Goal: Feedback & Contribution: Submit feedback/report problem

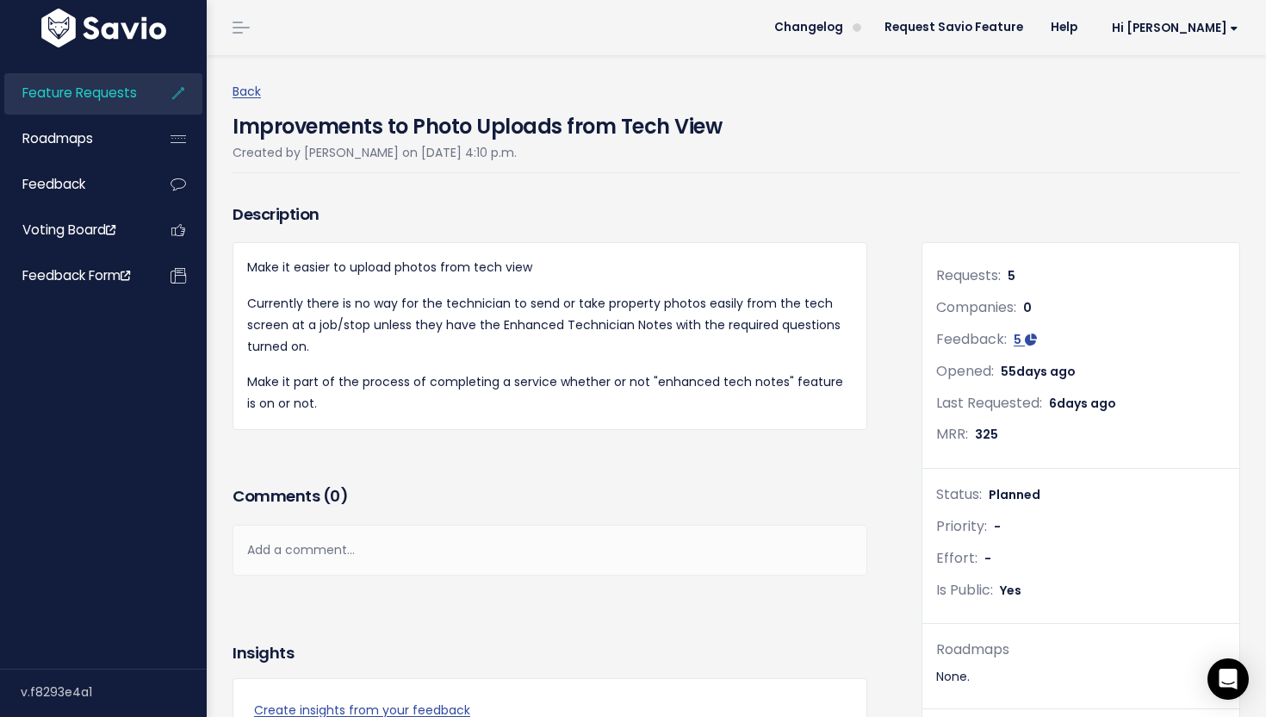
click at [59, 91] on span "Feature Requests" at bounding box center [79, 93] width 115 height 18
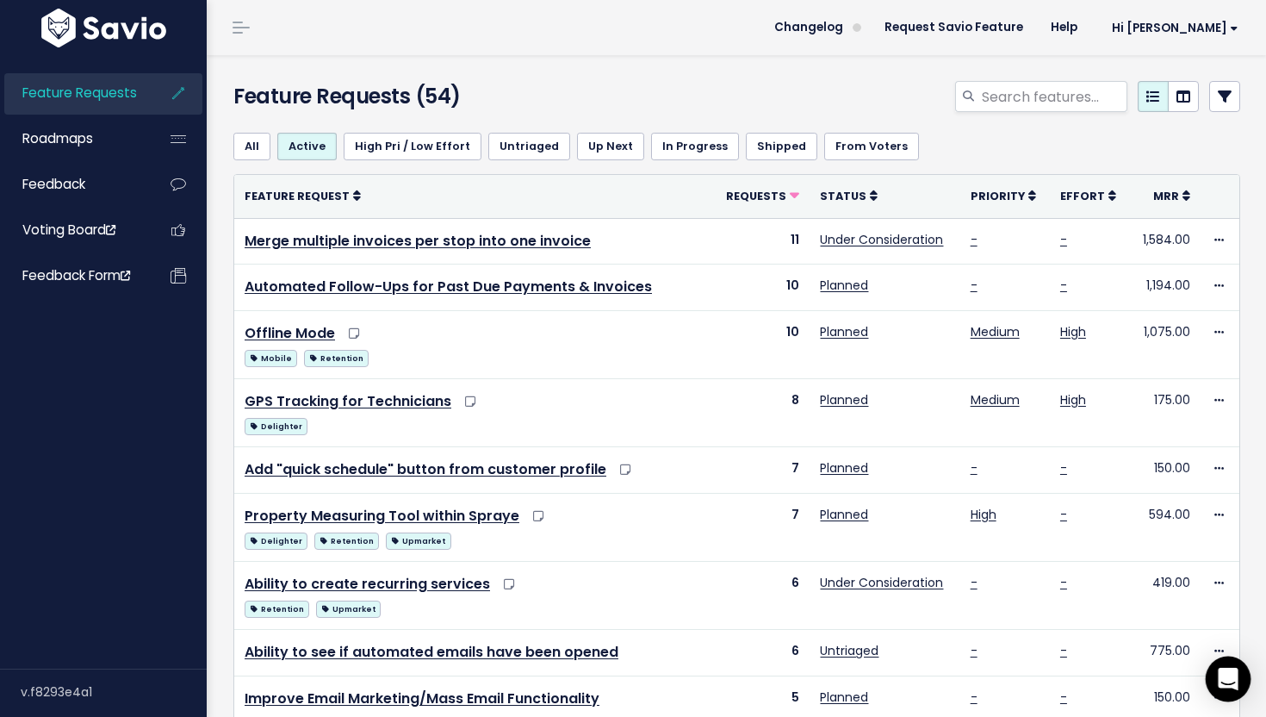
click at [1235, 681] on icon "Open Intercom Messenger" at bounding box center [1228, 678] width 22 height 22
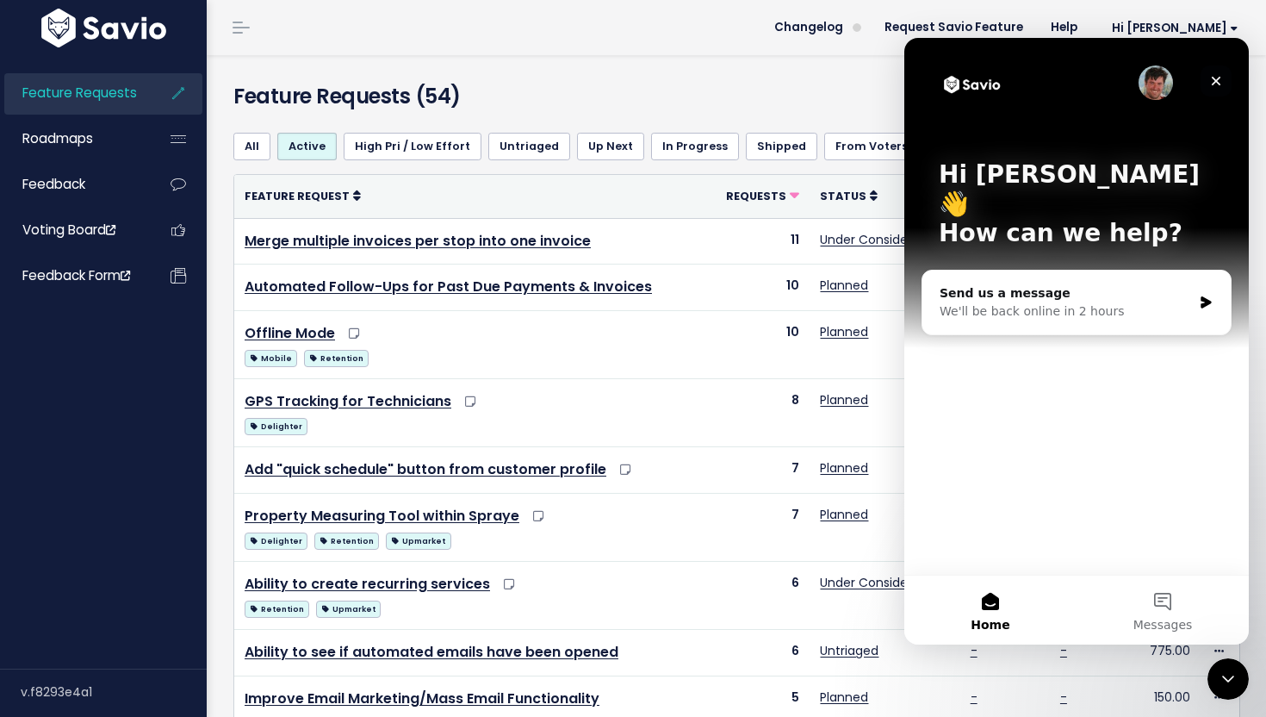
click at [1216, 78] on icon "Close" at bounding box center [1216, 81] width 14 height 14
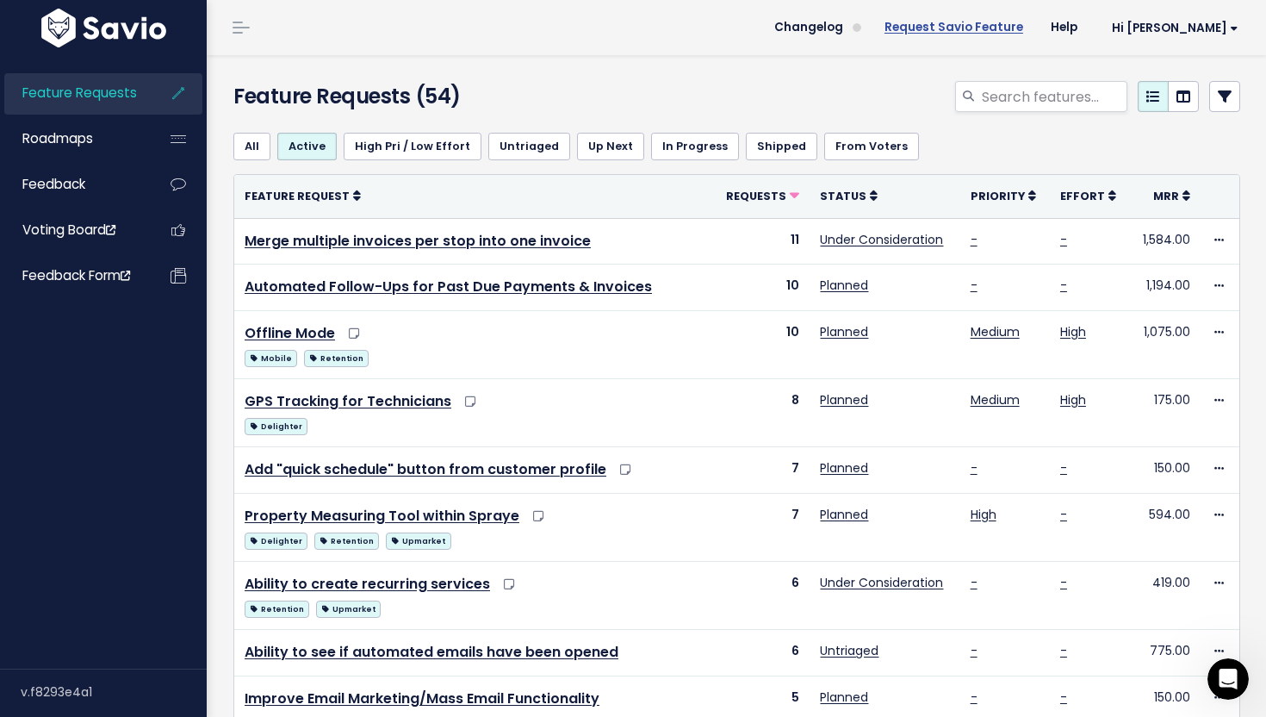
click at [1016, 28] on link "Request Savio Feature" at bounding box center [954, 28] width 166 height 26
click at [239, 27] on span at bounding box center [241, 28] width 17 height 2
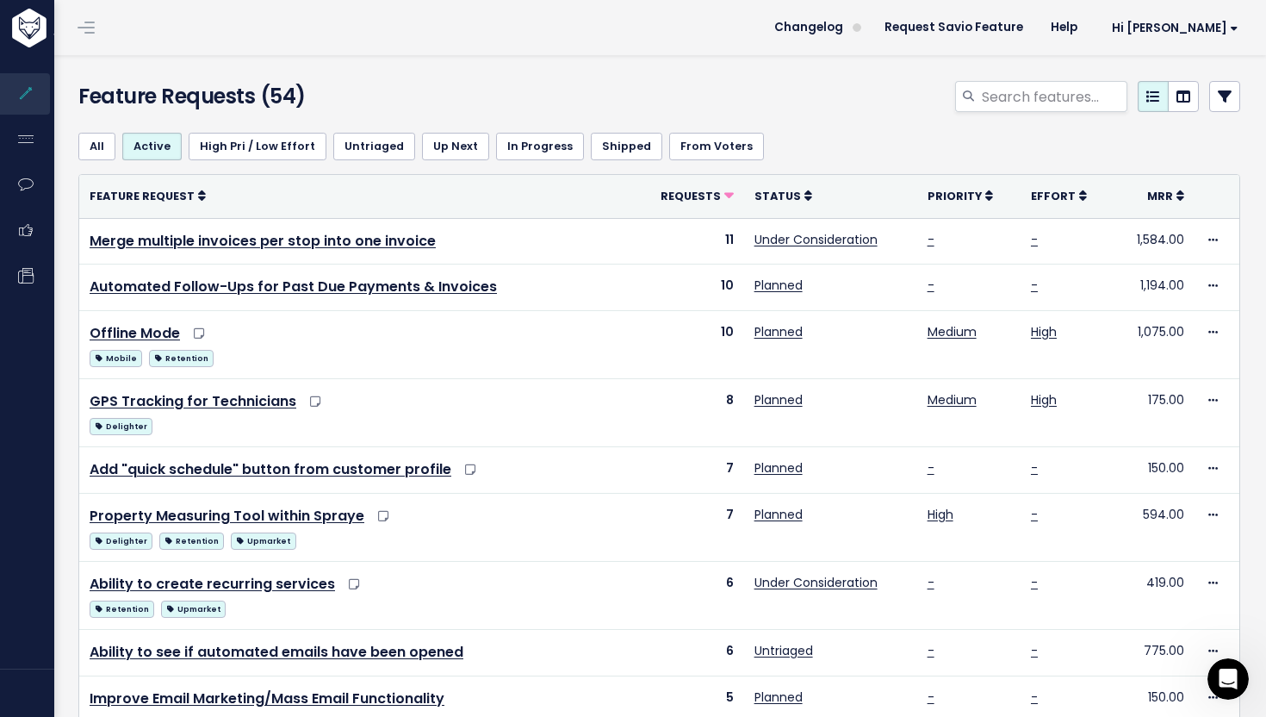
click at [80, 27] on span at bounding box center [86, 28] width 17 height 2
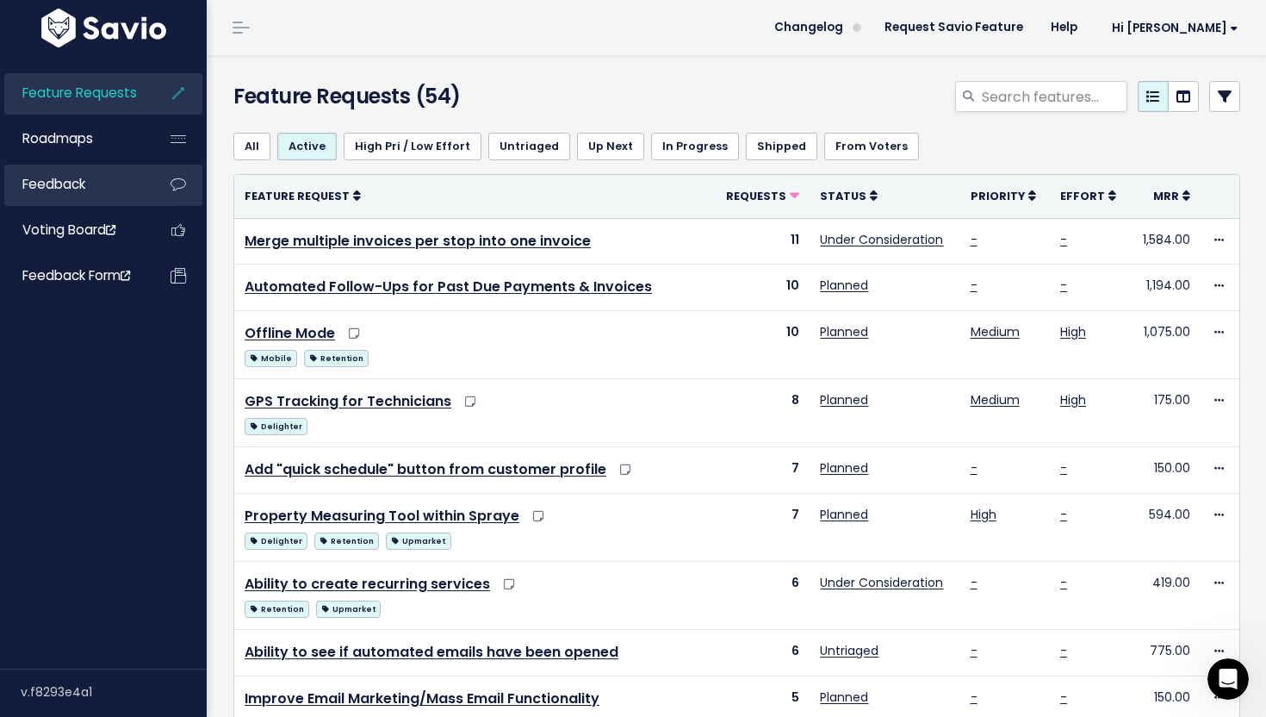
click at [68, 175] on span "Feedback" at bounding box center [53, 184] width 63 height 18
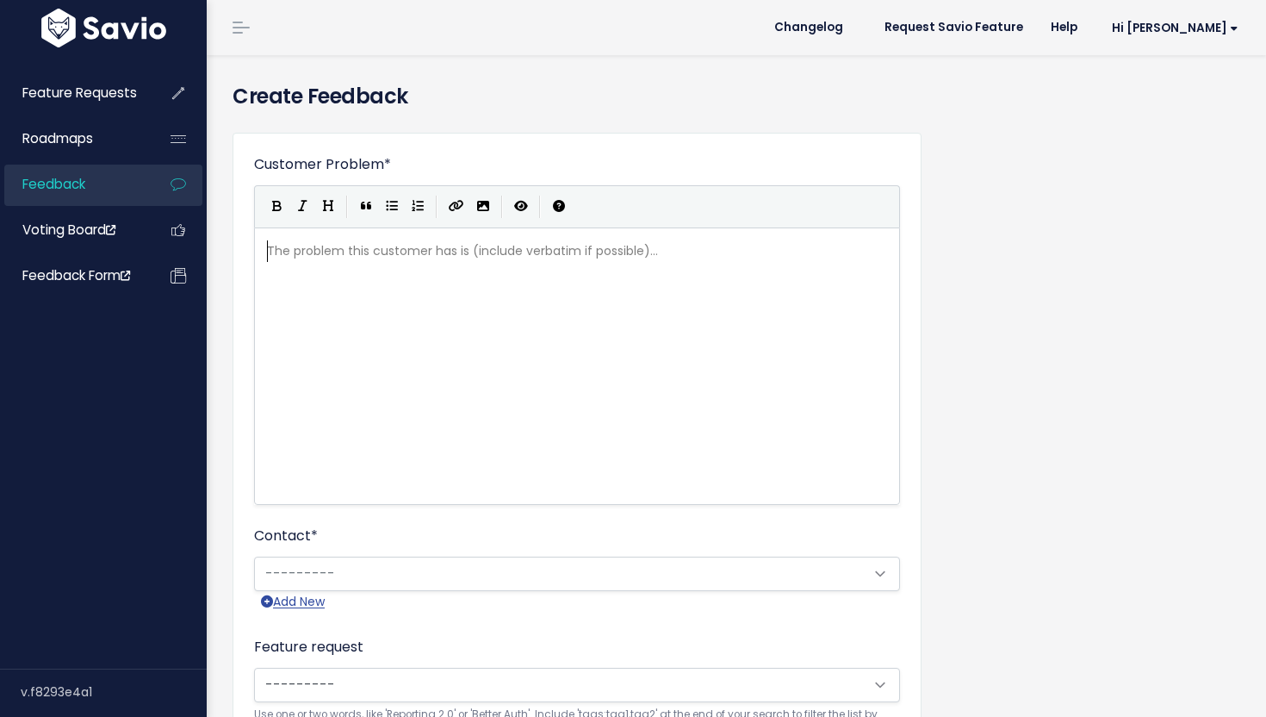
scroll to position [2, 0]
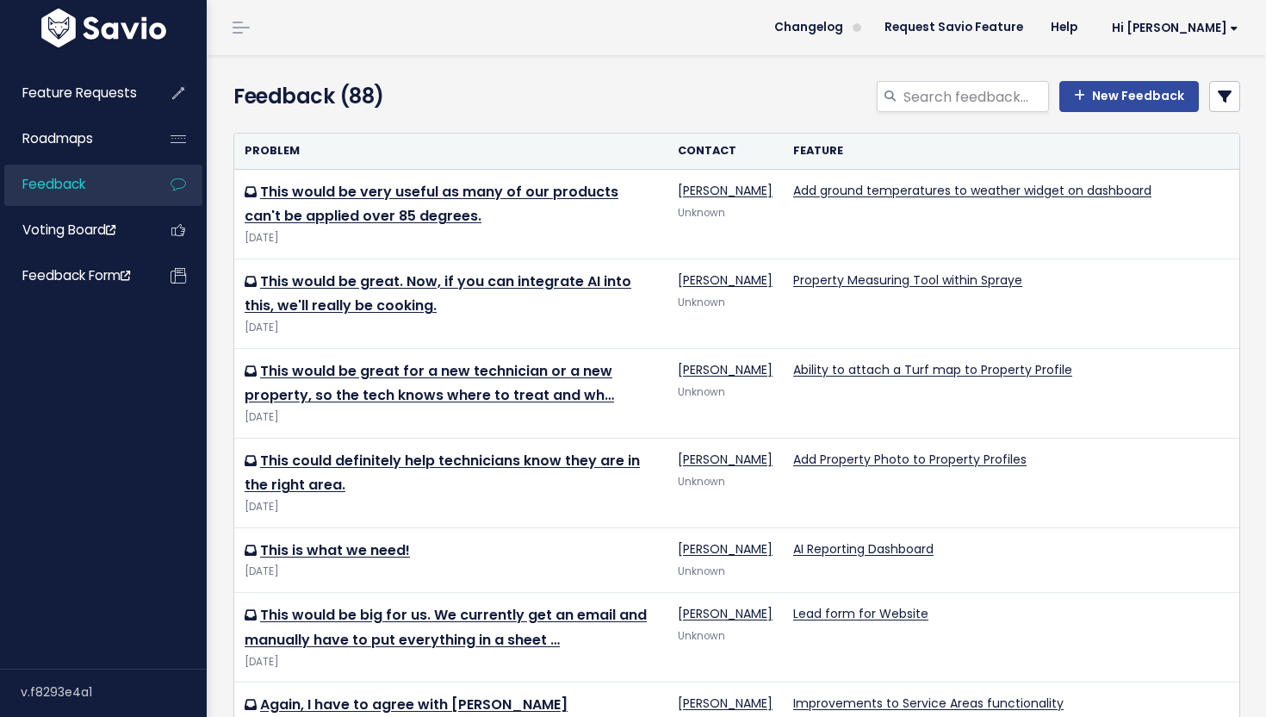
click at [72, 182] on span "Feedback" at bounding box center [53, 184] width 63 height 18
click at [1100, 83] on link "New Feedback" at bounding box center [1129, 96] width 140 height 31
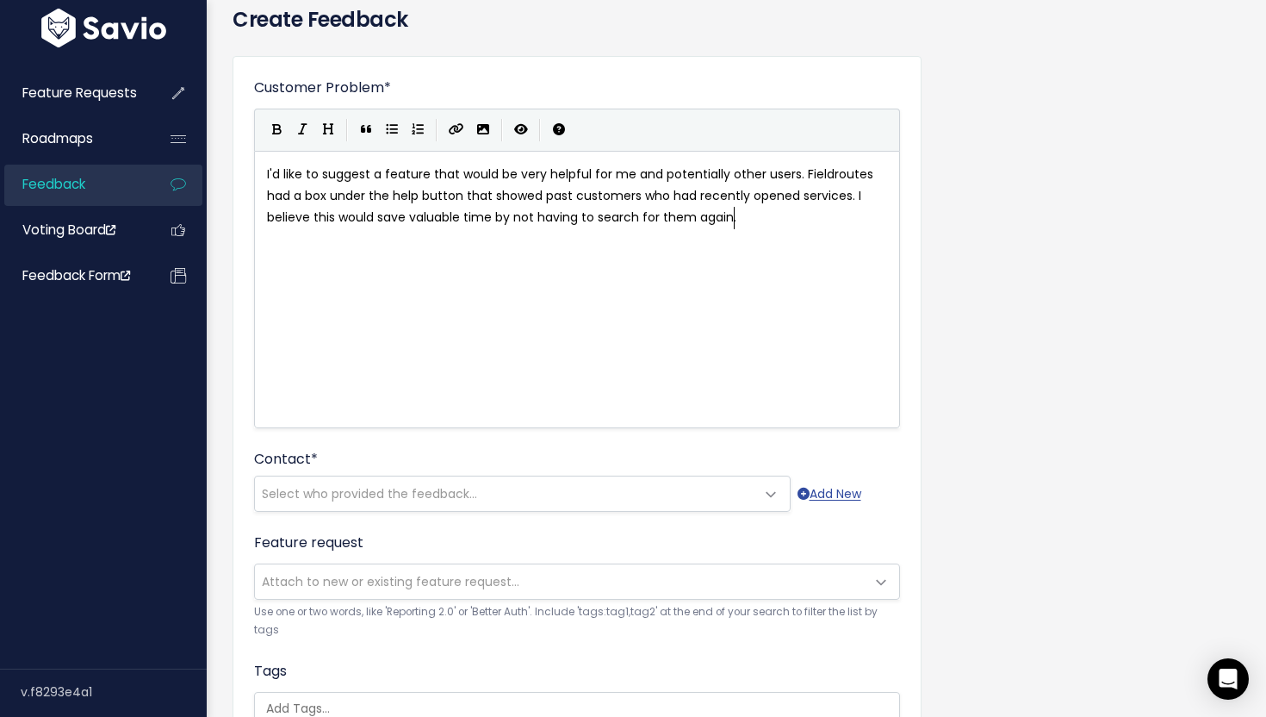
scroll to position [54, 0]
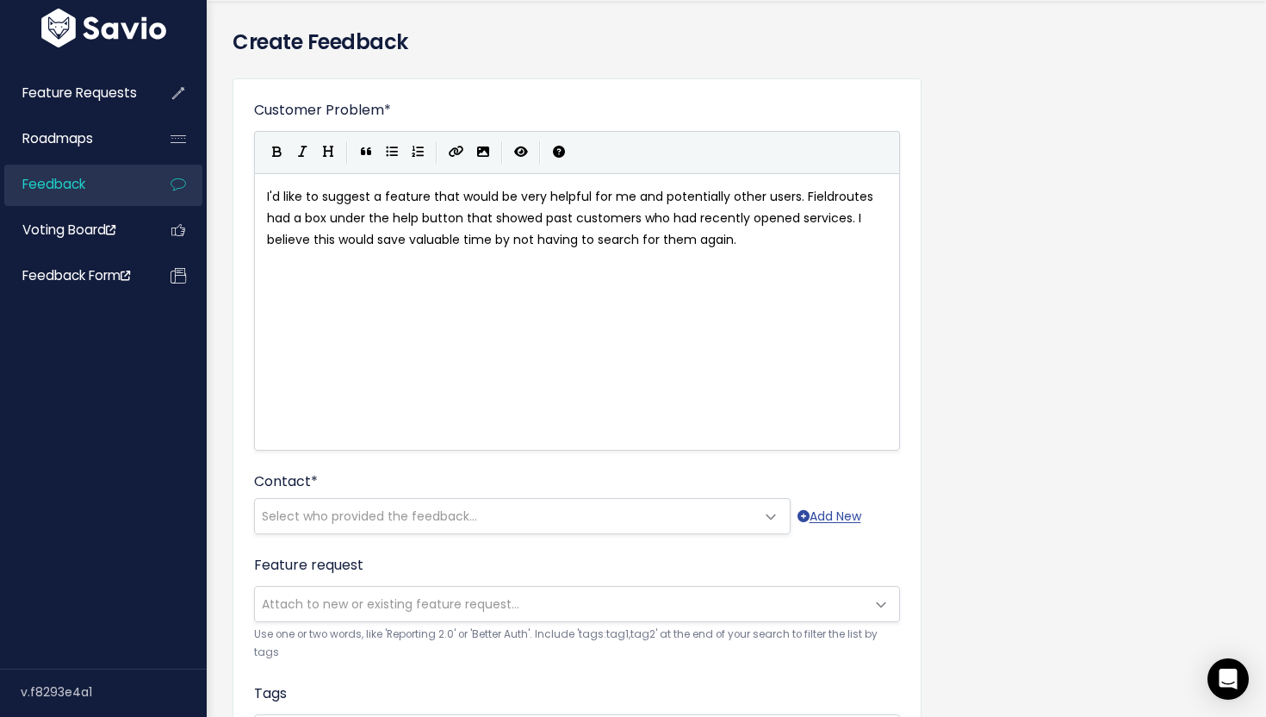
click at [513, 294] on div "xxxxxxxxxx I'd like to suggest a feature that would be very helpful for me and …" at bounding box center [599, 333] width 670 height 301
click at [487, 152] on icon "Import an image" at bounding box center [483, 152] width 12 height 12
click at [486, 151] on icon "Import an image" at bounding box center [483, 152] width 12 height 12
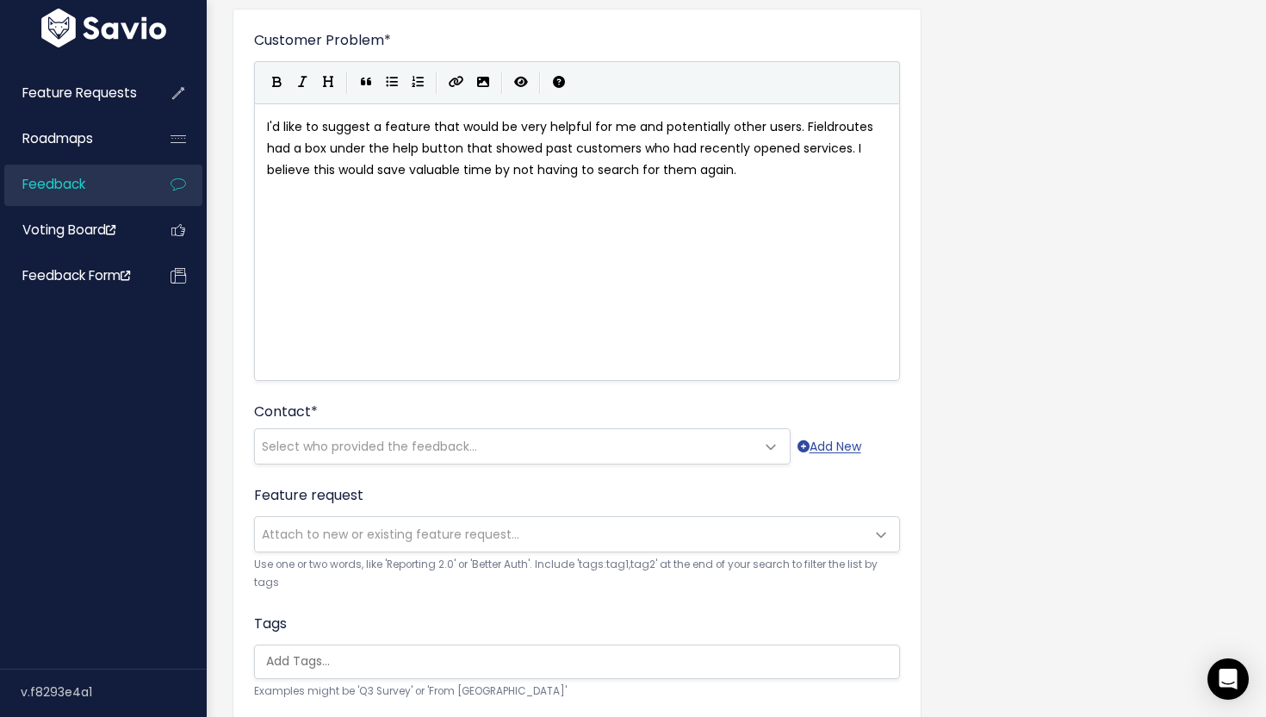
scroll to position [174, 0]
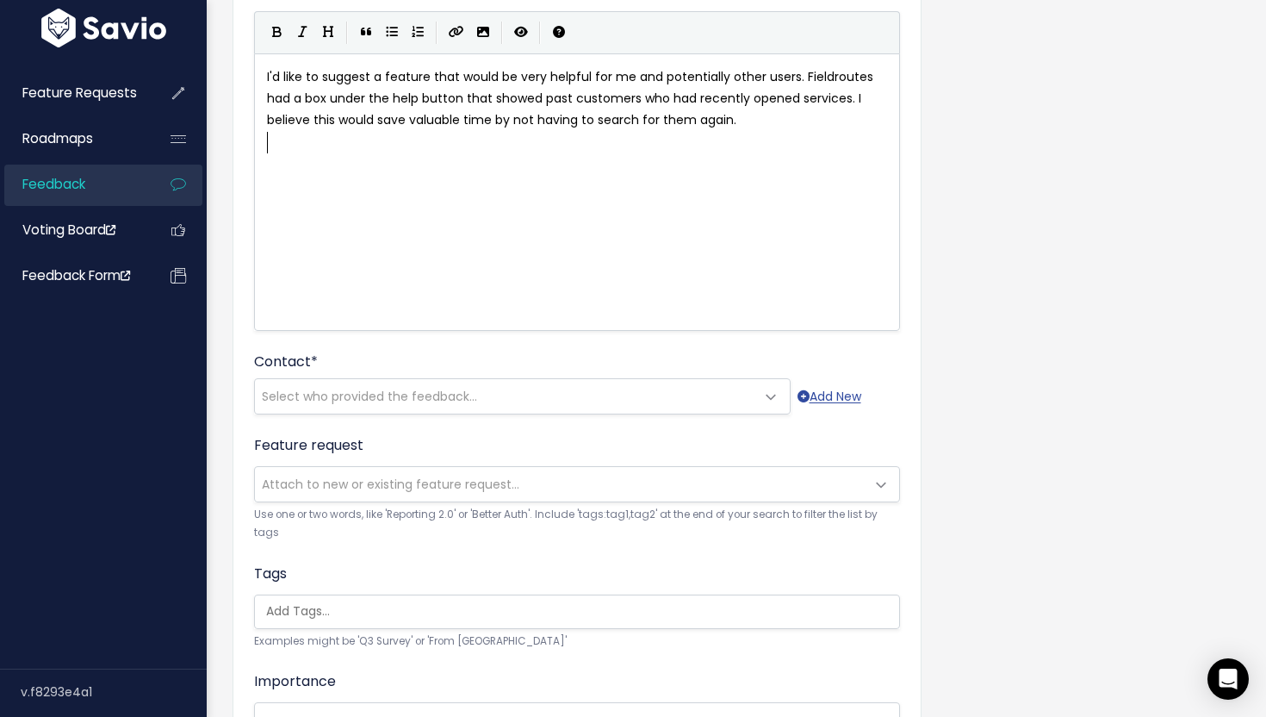
click at [523, 250] on div "xxxxxxxxxx I'd like to suggest a feature that would be very helpful for me and …" at bounding box center [599, 213] width 670 height 301
click at [487, 31] on icon "Import an image" at bounding box center [483, 32] width 12 height 12
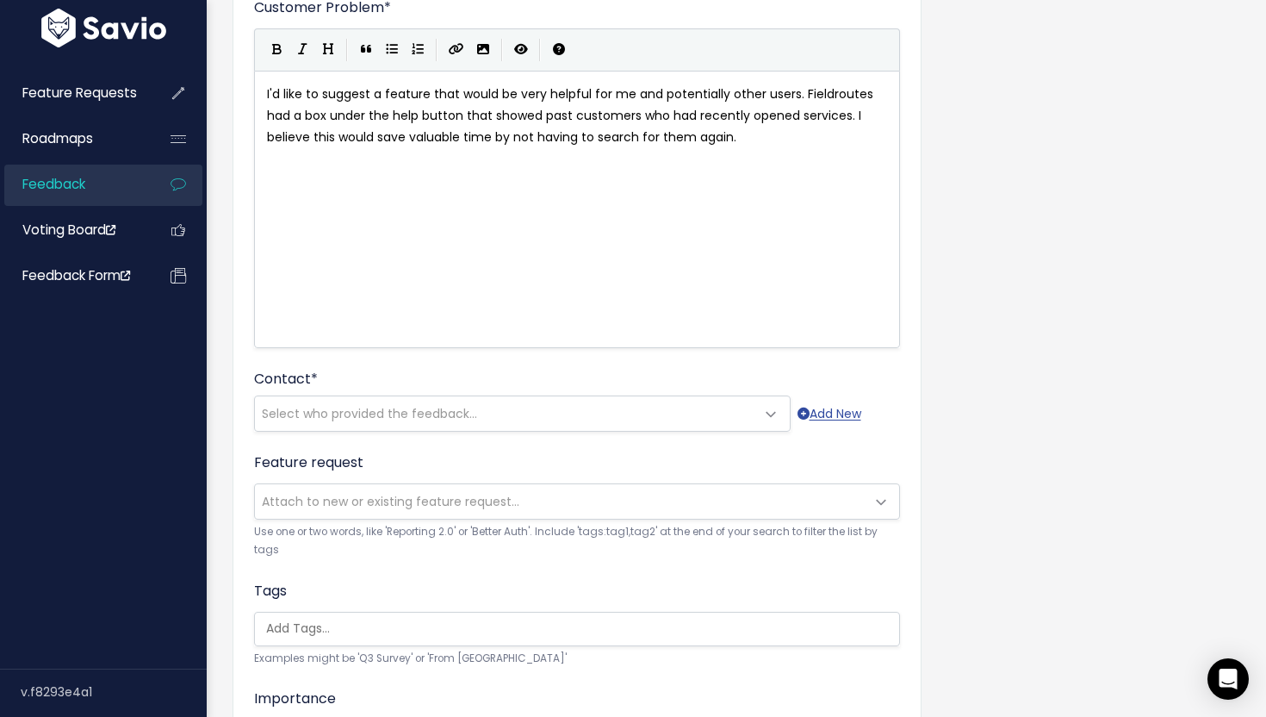
scroll to position [140, 0]
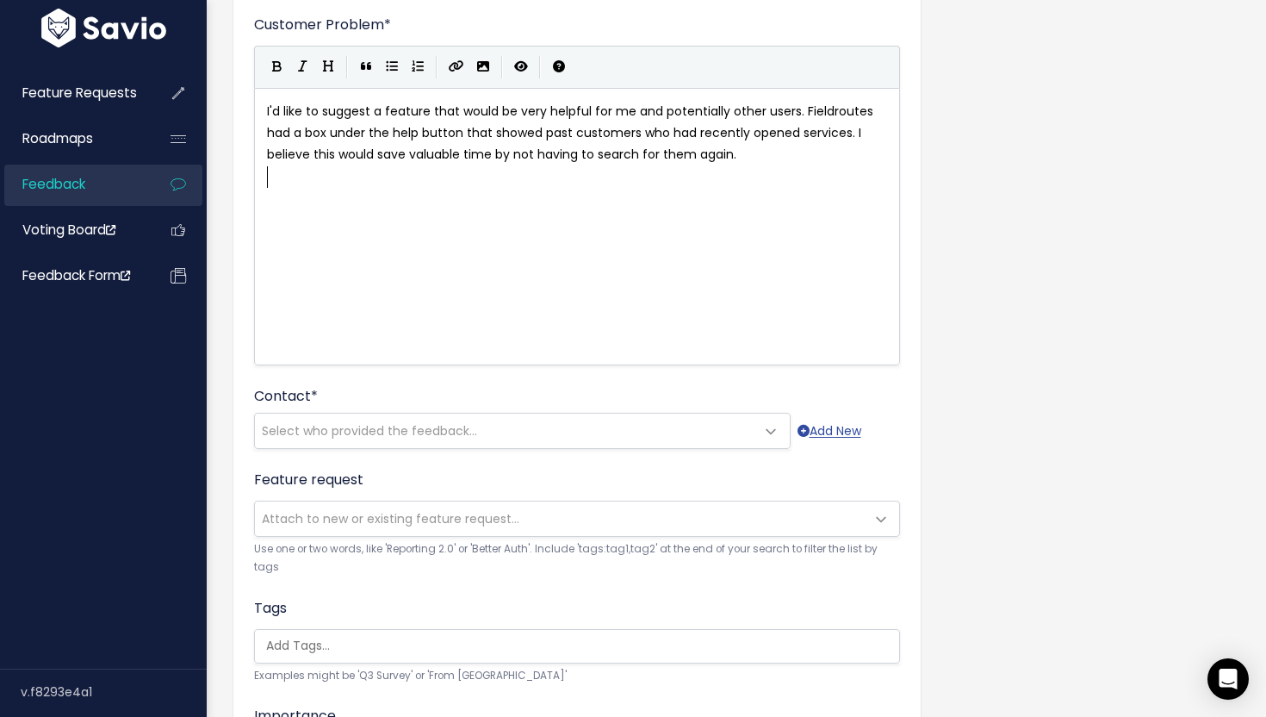
click at [492, 214] on div "xxxxxxxxxx I'd like to suggest a feature that would be very helpful for me and …" at bounding box center [599, 247] width 670 height 301
click at [525, 76] on button "Toggle Preview" at bounding box center [521, 67] width 26 height 26
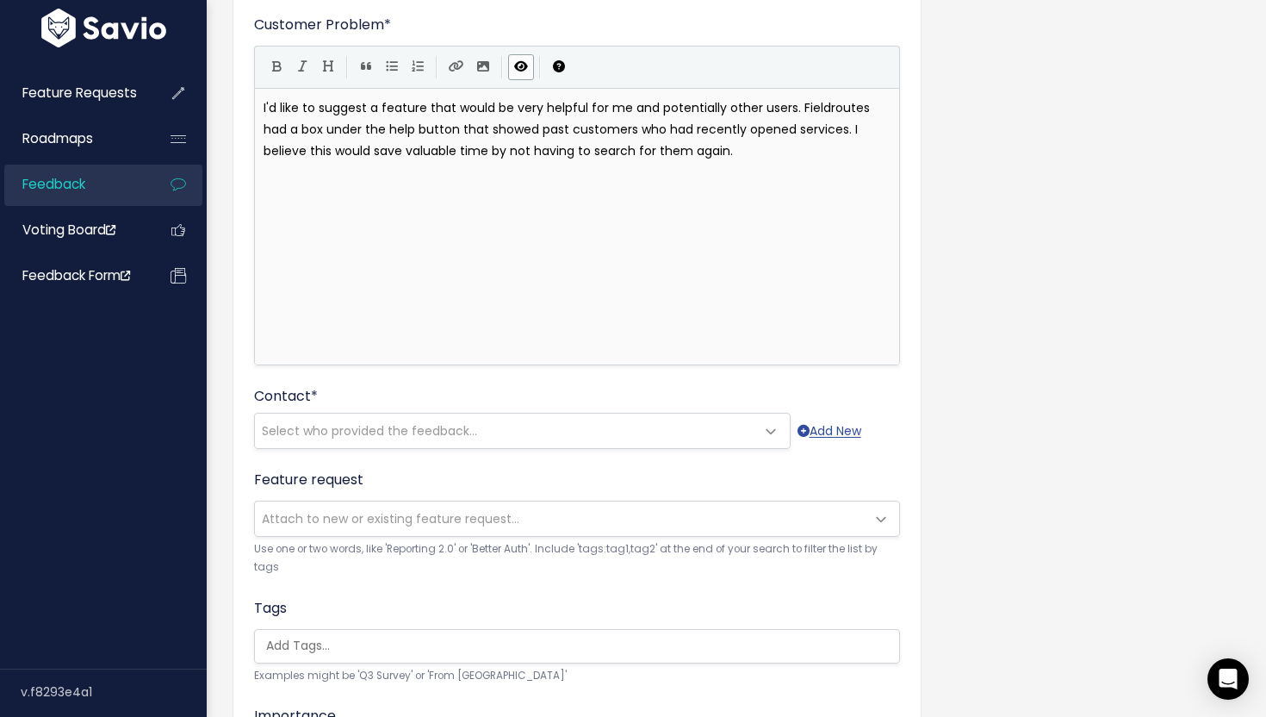
click at [525, 76] on button "Toggle Preview" at bounding box center [521, 67] width 26 height 26
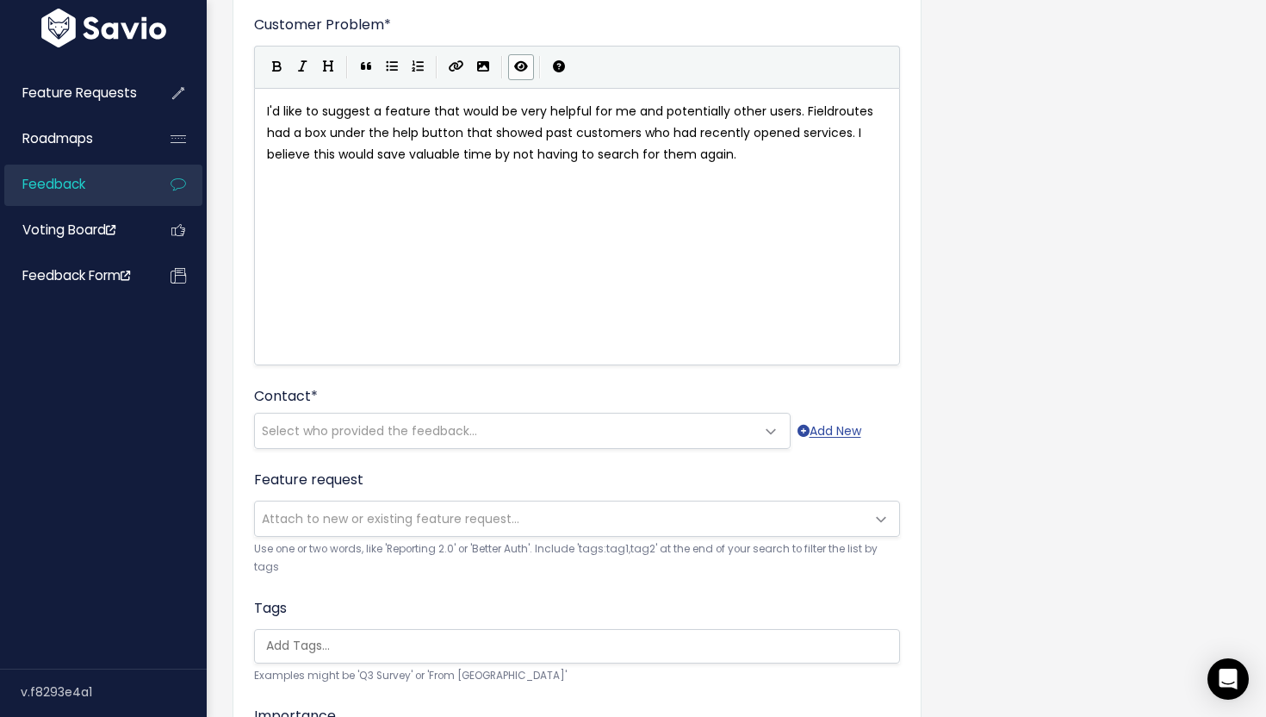
click at [525, 76] on button "Toggle Preview" at bounding box center [521, 67] width 26 height 26
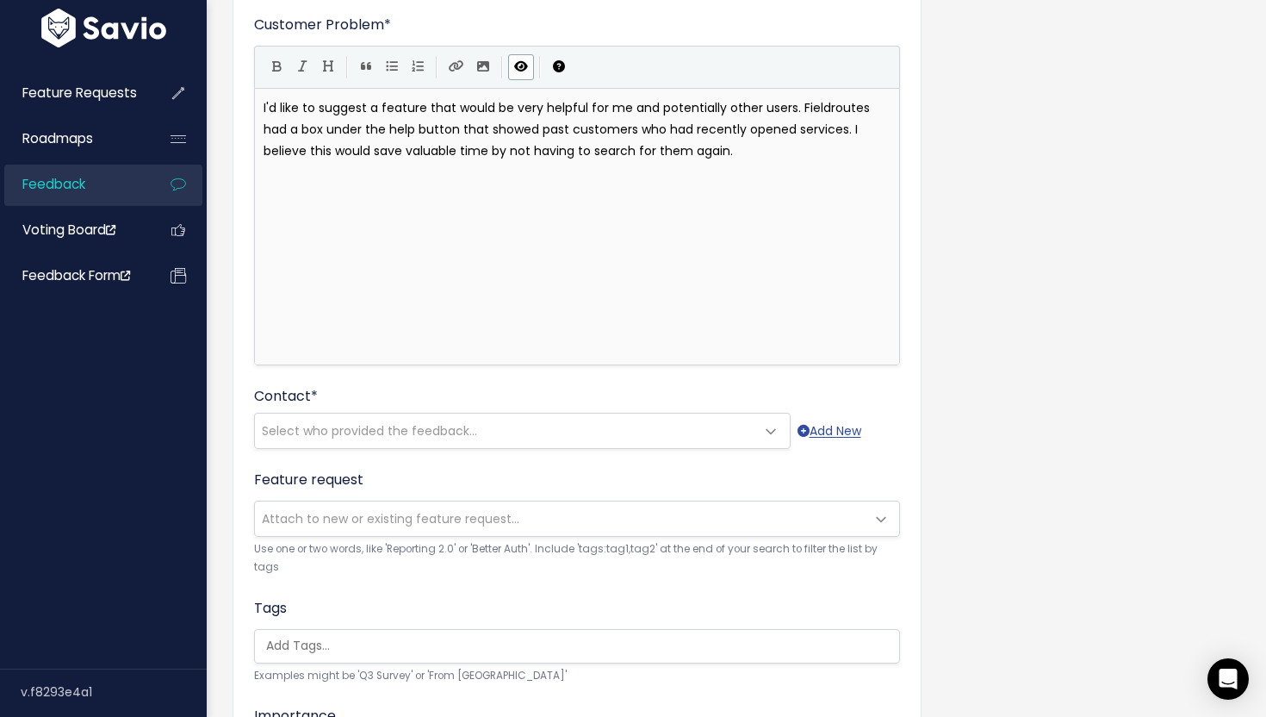
click at [525, 76] on button "Toggle Preview" at bounding box center [521, 67] width 26 height 26
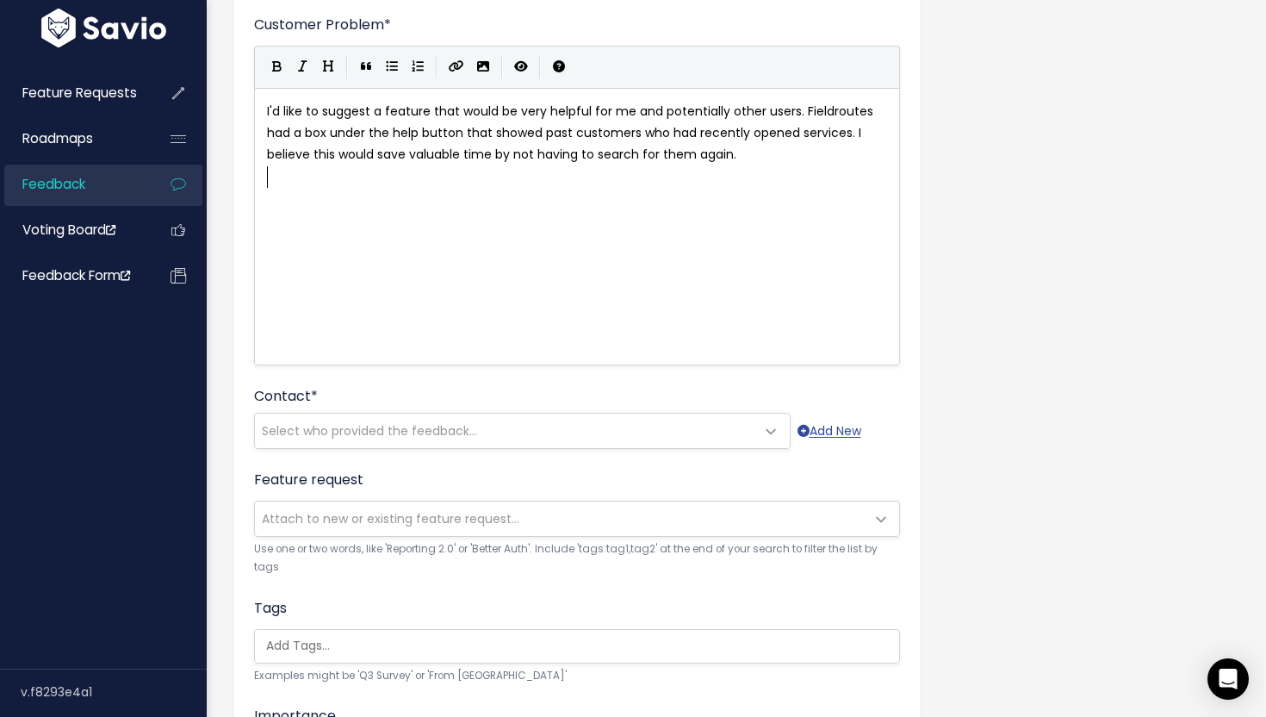
click at [509, 238] on div "xxxxxxxxxx I'd like to suggest a feature that would be very helpful for me and …" at bounding box center [599, 247] width 670 height 301
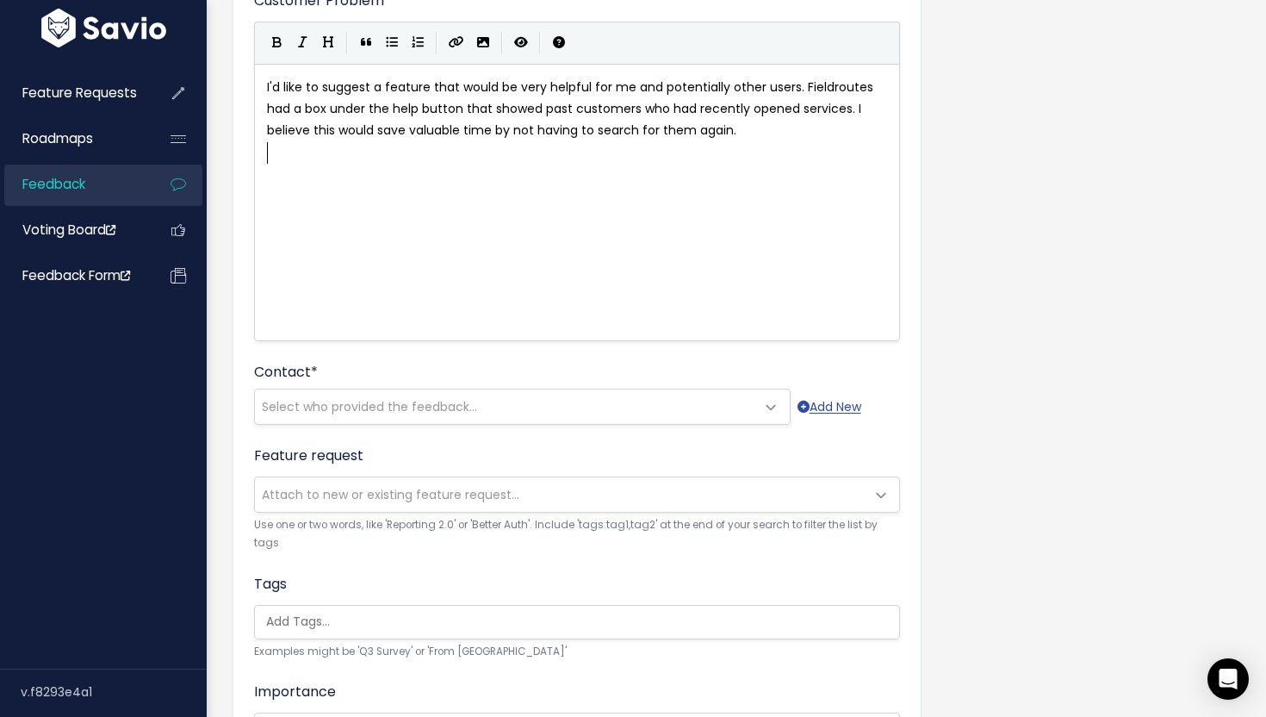
scroll to position [152, 0]
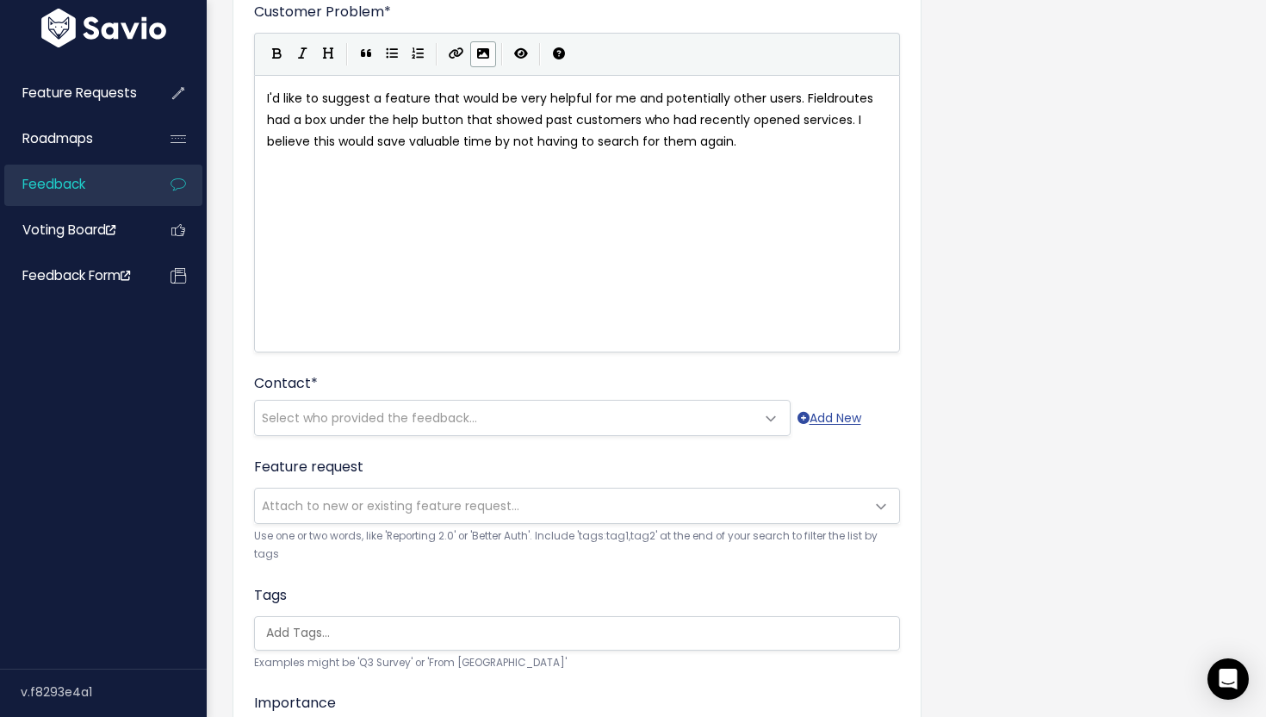
click at [489, 53] on button "Import an image" at bounding box center [483, 54] width 26 height 26
click at [750, 174] on div "xxxxxxxxxx I'd like to suggest a feature that would be very helpful for me and …" at bounding box center [577, 131] width 627 height 94
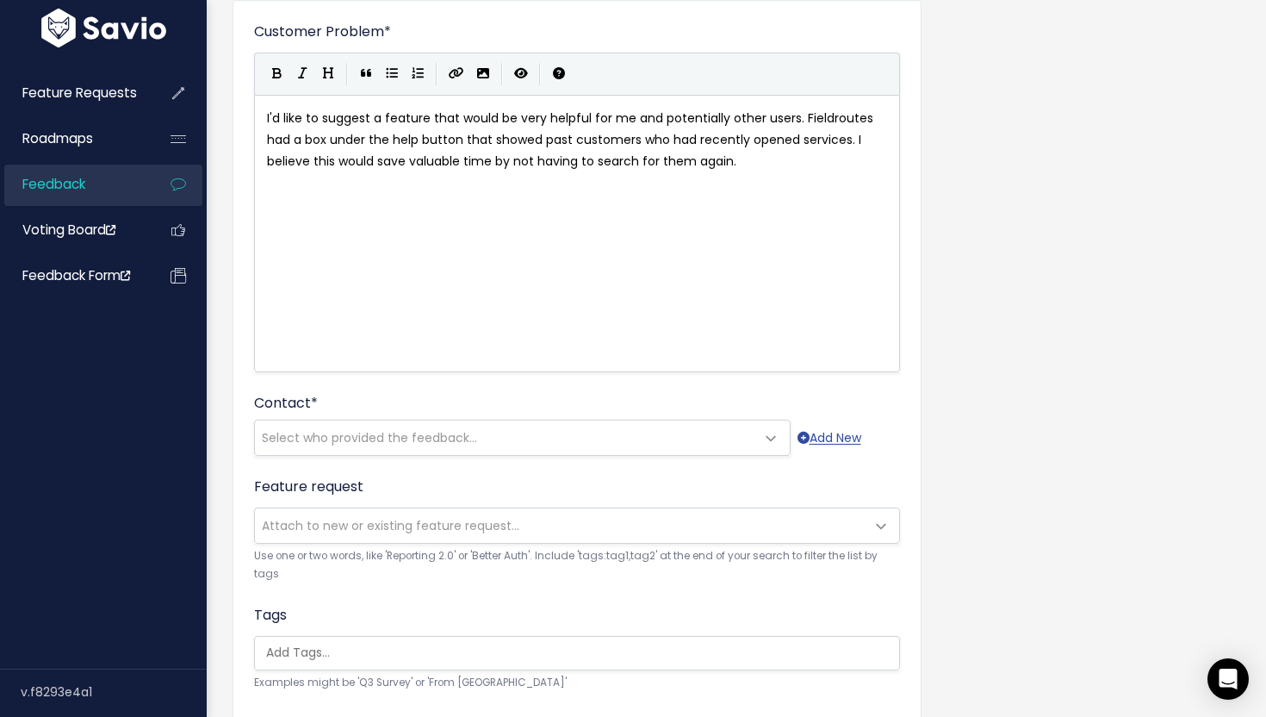
scroll to position [132, 0]
click at [477, 78] on icon "Import an image" at bounding box center [483, 74] width 12 height 12
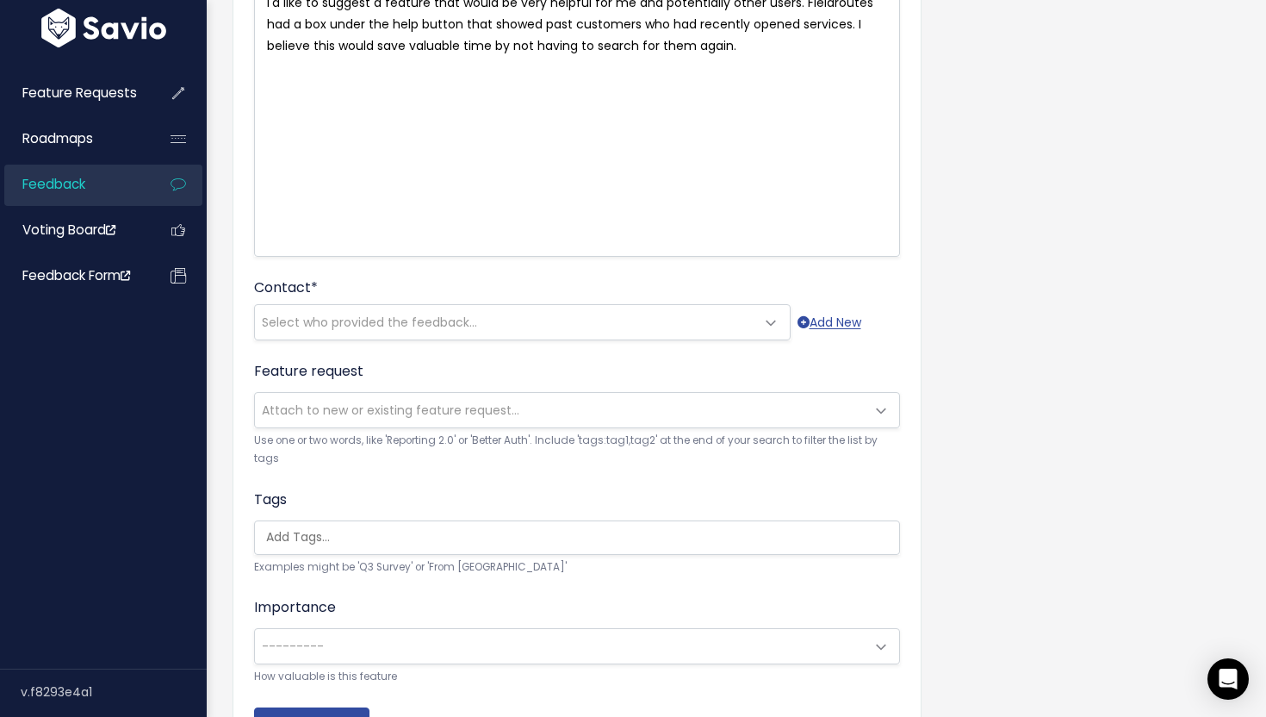
scroll to position [292, 0]
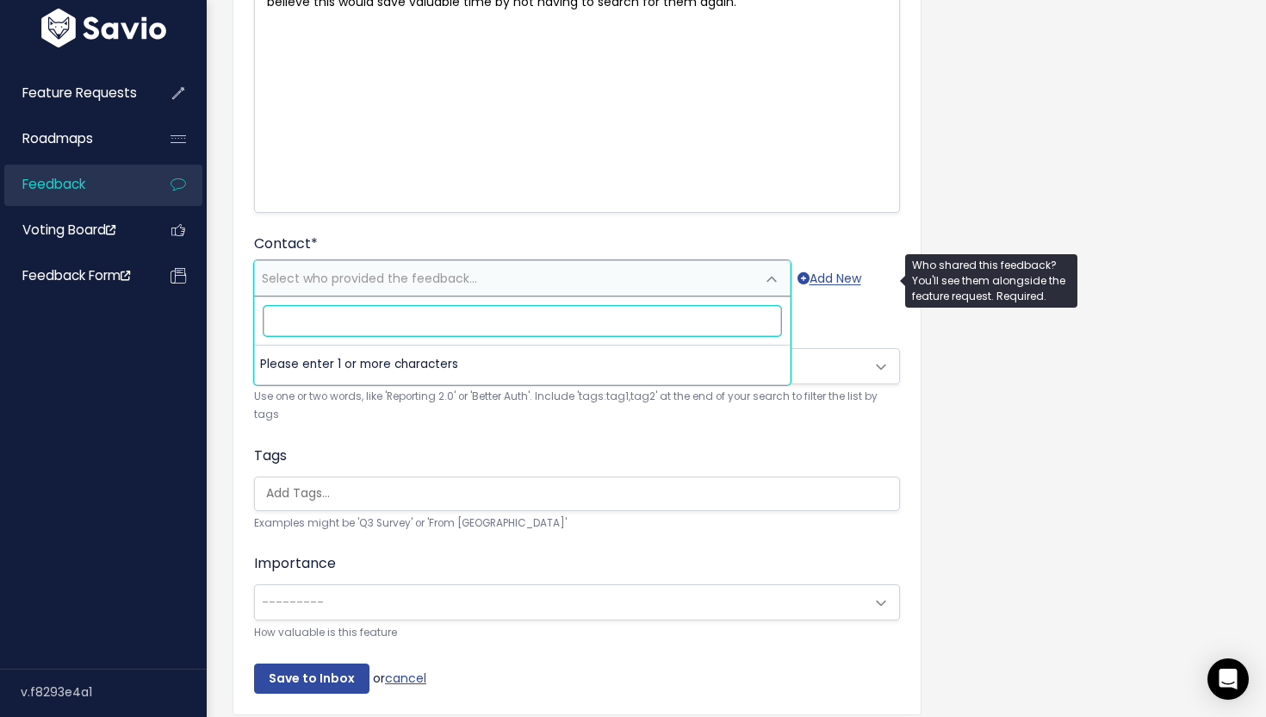
click at [509, 282] on span "Select who provided the feedback..." at bounding box center [505, 278] width 500 height 34
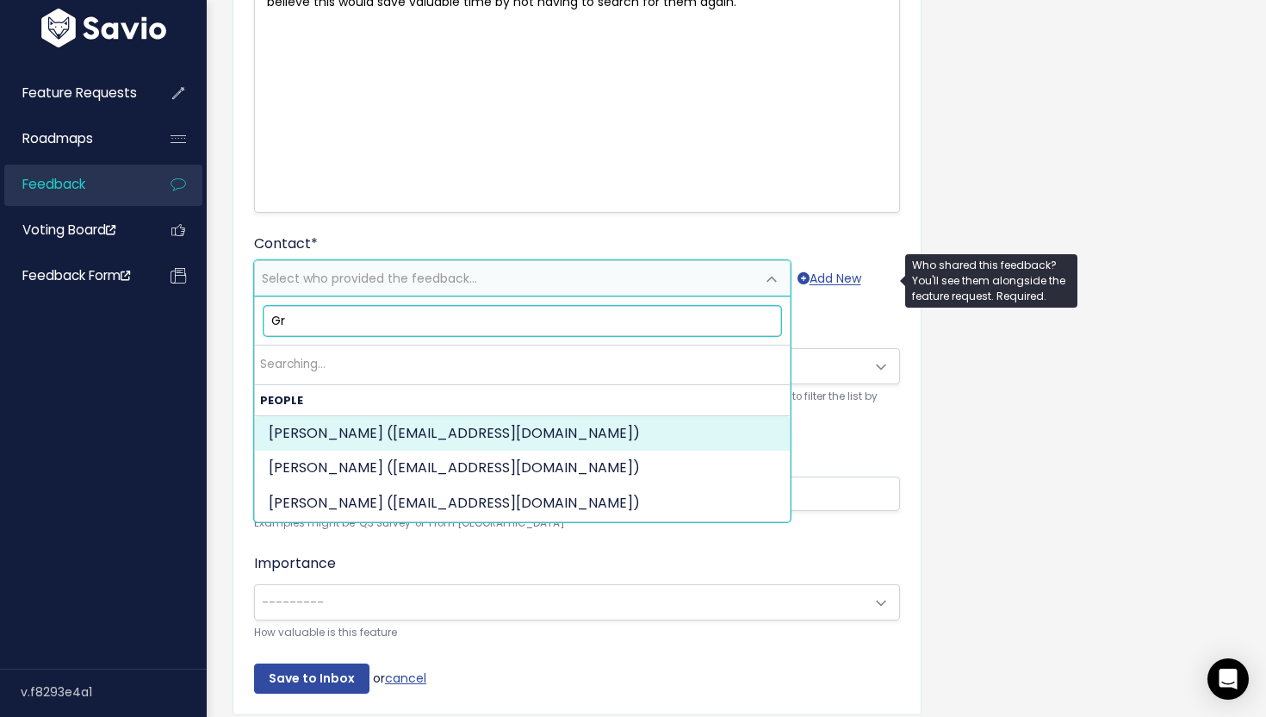
type input "G"
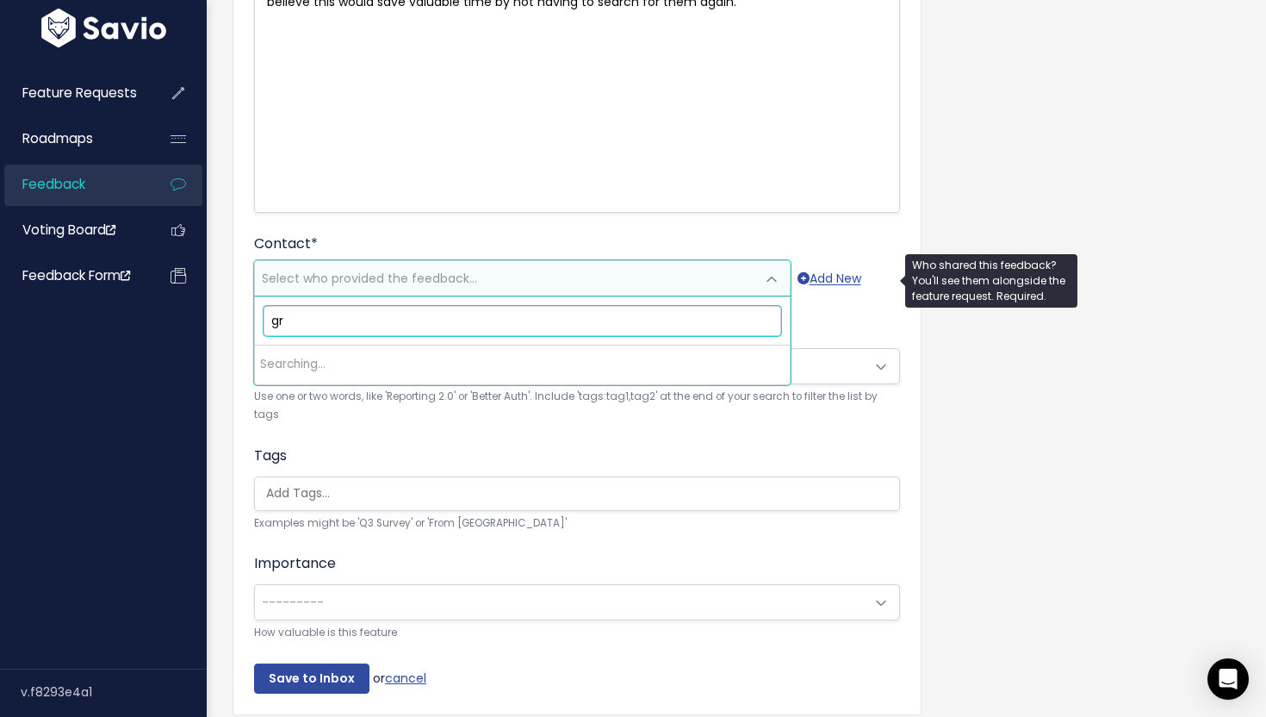
type input "g"
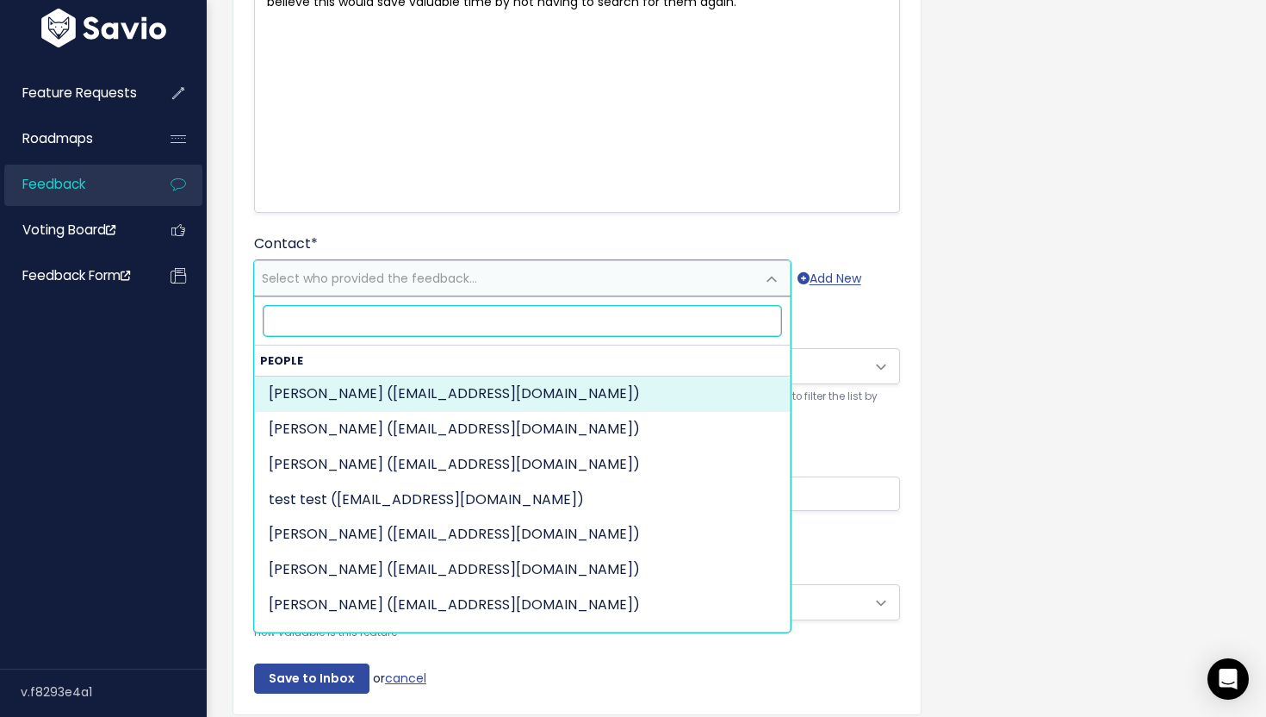
paste input "gregg@firstclasslawns.com"
type input "gregg@firstclasslawns.com"
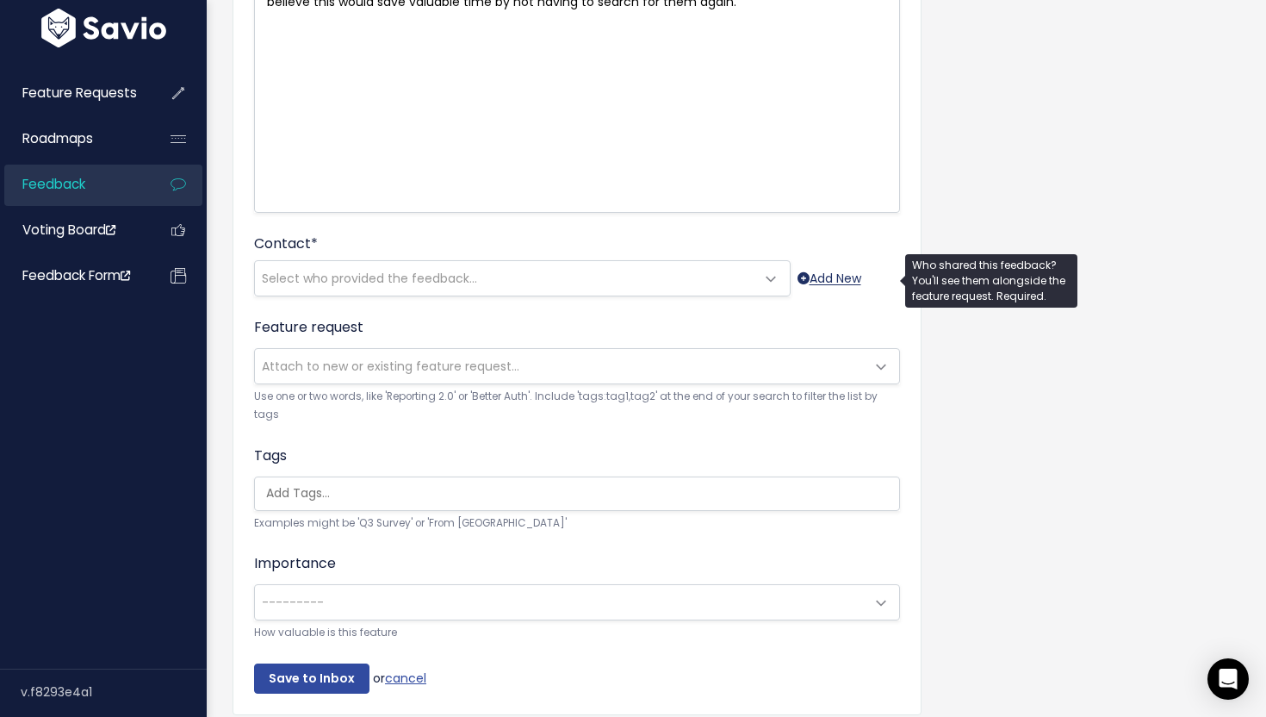
click at [808, 274] on link "Add New" at bounding box center [830, 279] width 64 height 22
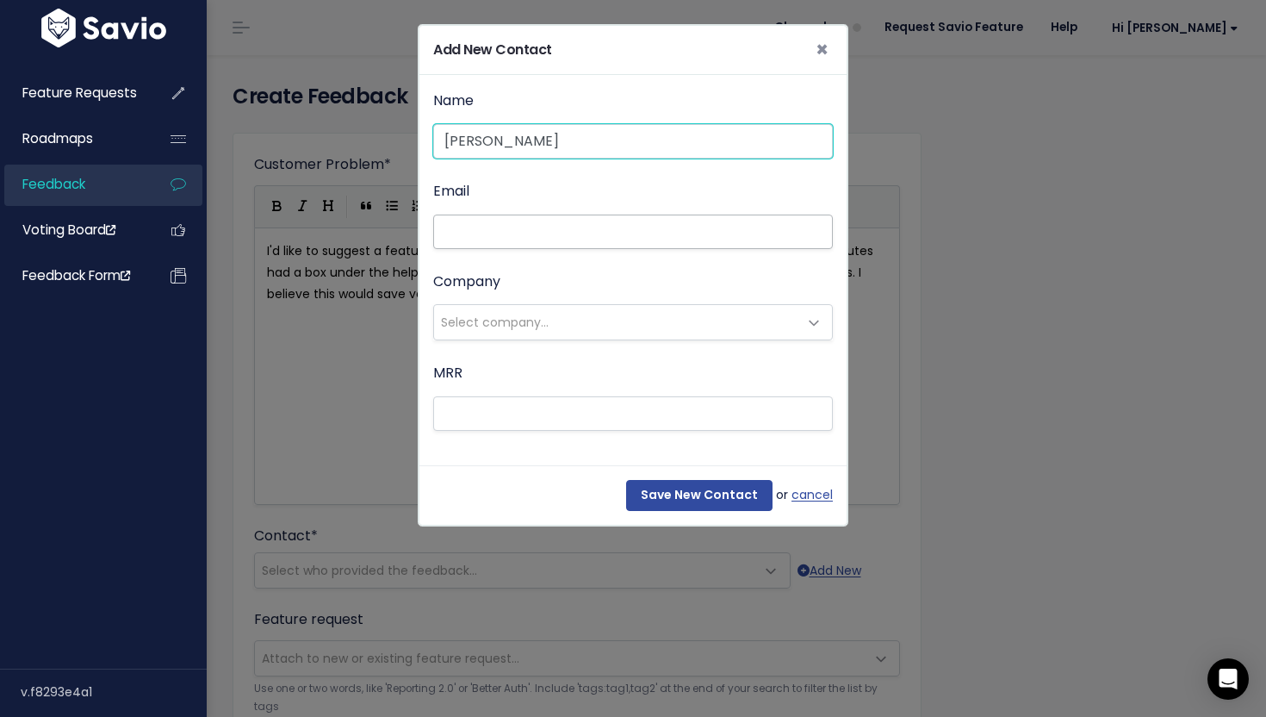
type input "Gregg Hinegardner"
click at [722, 244] on input "Email" at bounding box center [633, 231] width 400 height 34
paste input "gregg@firstclasslawns.com"
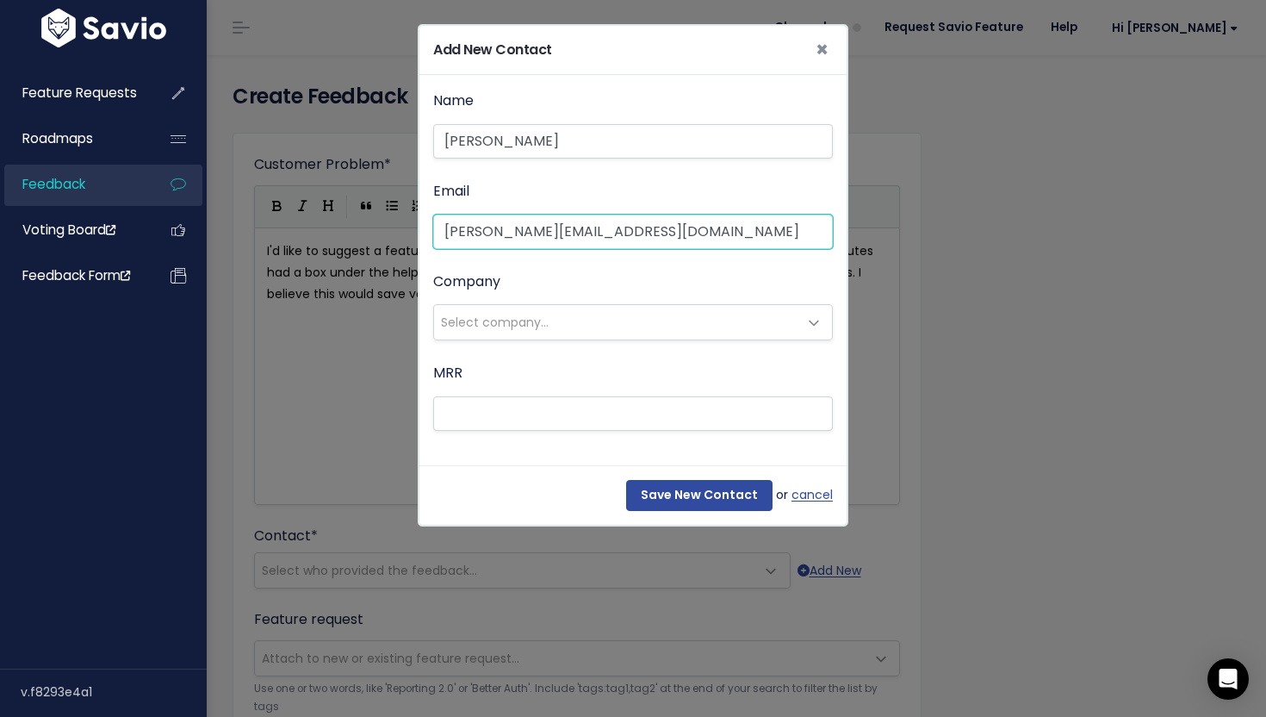
type input "gregg@firstclasslawns.com"
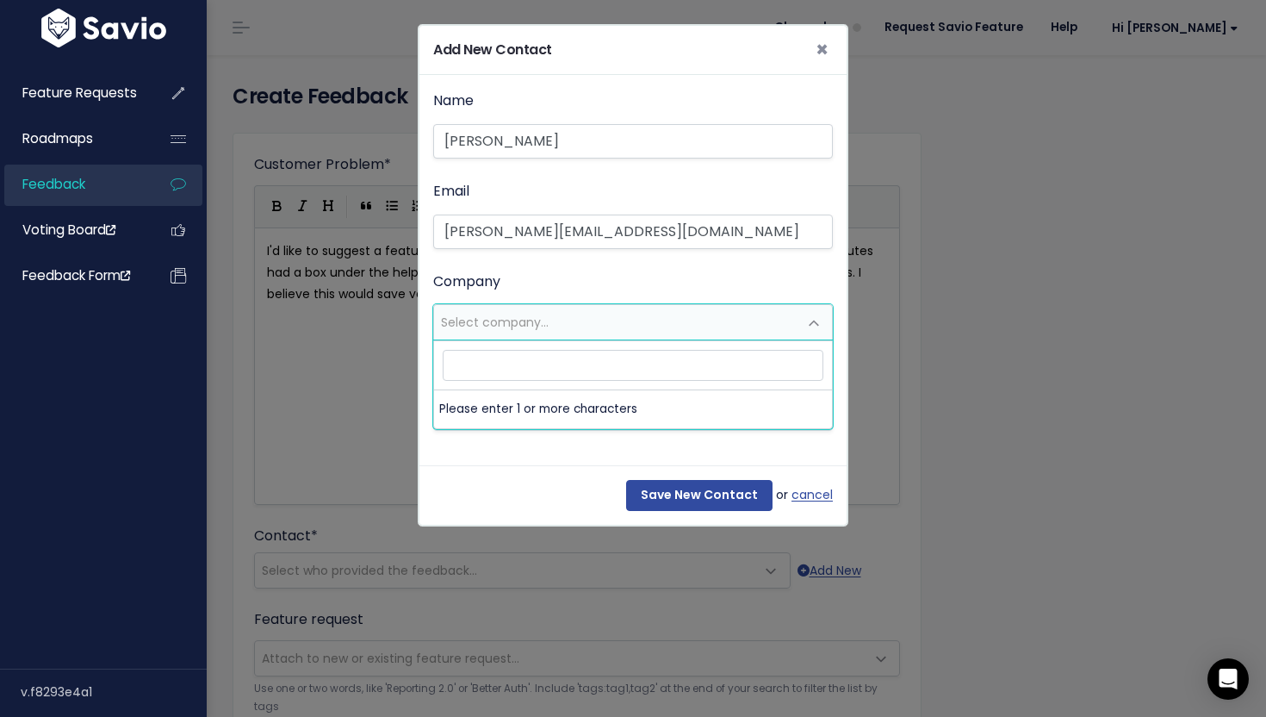
click at [711, 321] on span "Select company..." at bounding box center [615, 322] width 363 height 34
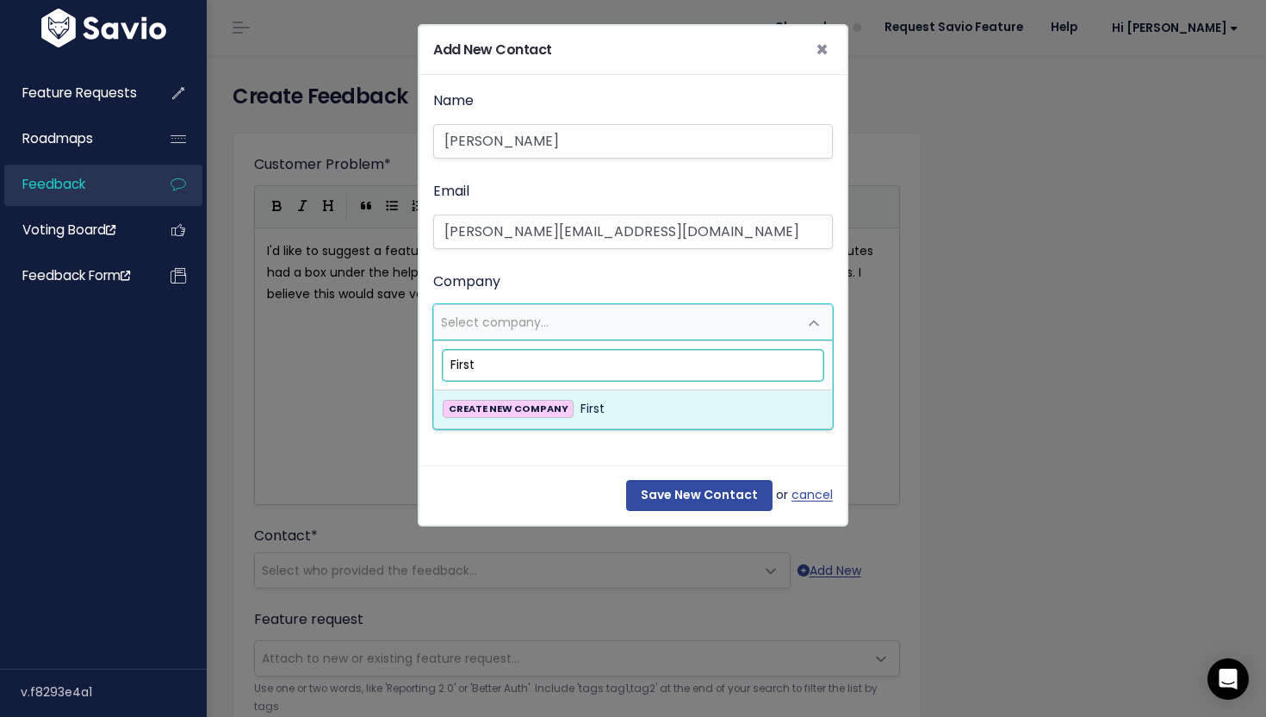
click at [575, 369] on input "First" at bounding box center [633, 365] width 381 height 30
paste input "Class Lawn Care LLC"
type input "First Class Lawn Care LLC"
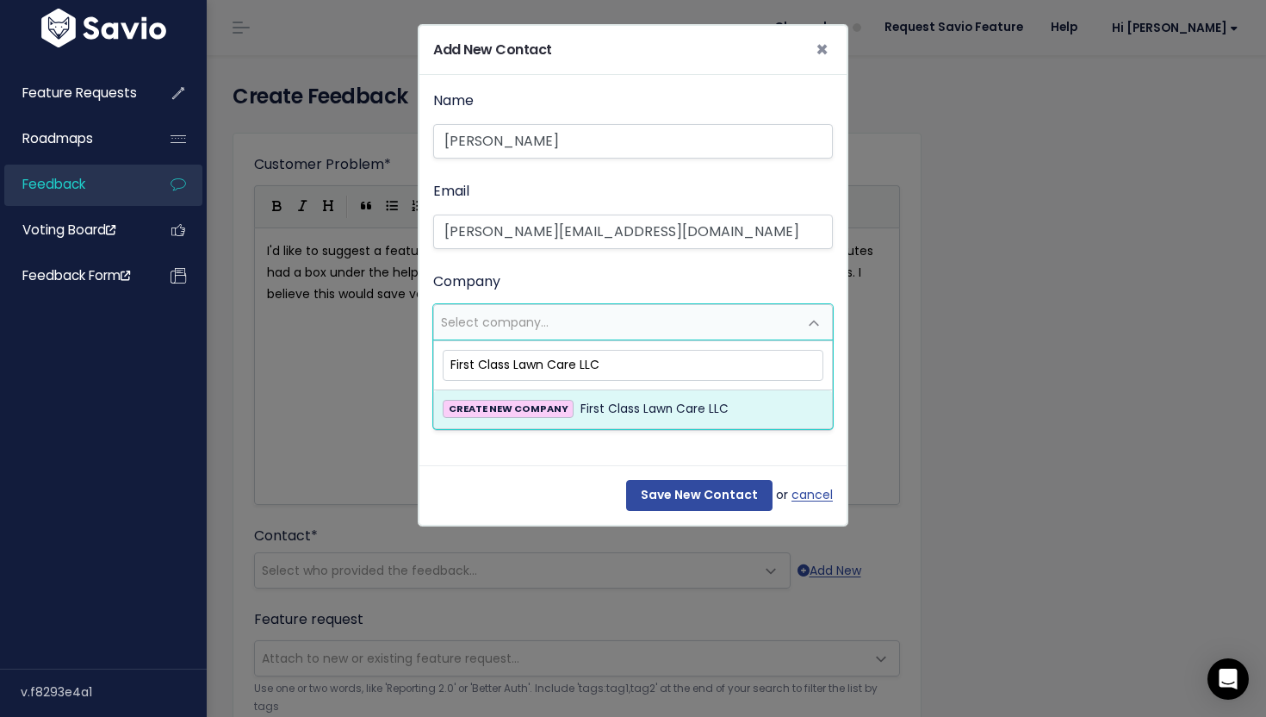
click at [588, 408] on span "First Class Lawn Care LLC" at bounding box center [654, 409] width 148 height 21
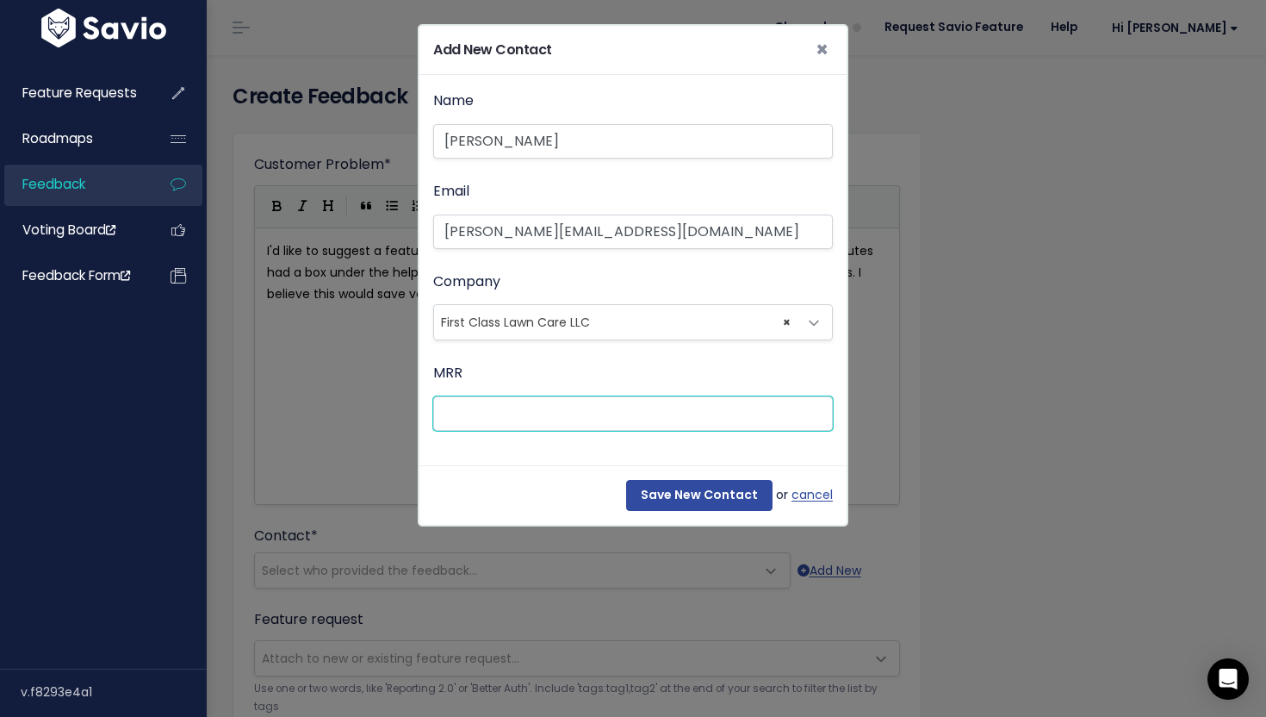
click at [589, 413] on input "MRR" at bounding box center [633, 413] width 400 height 34
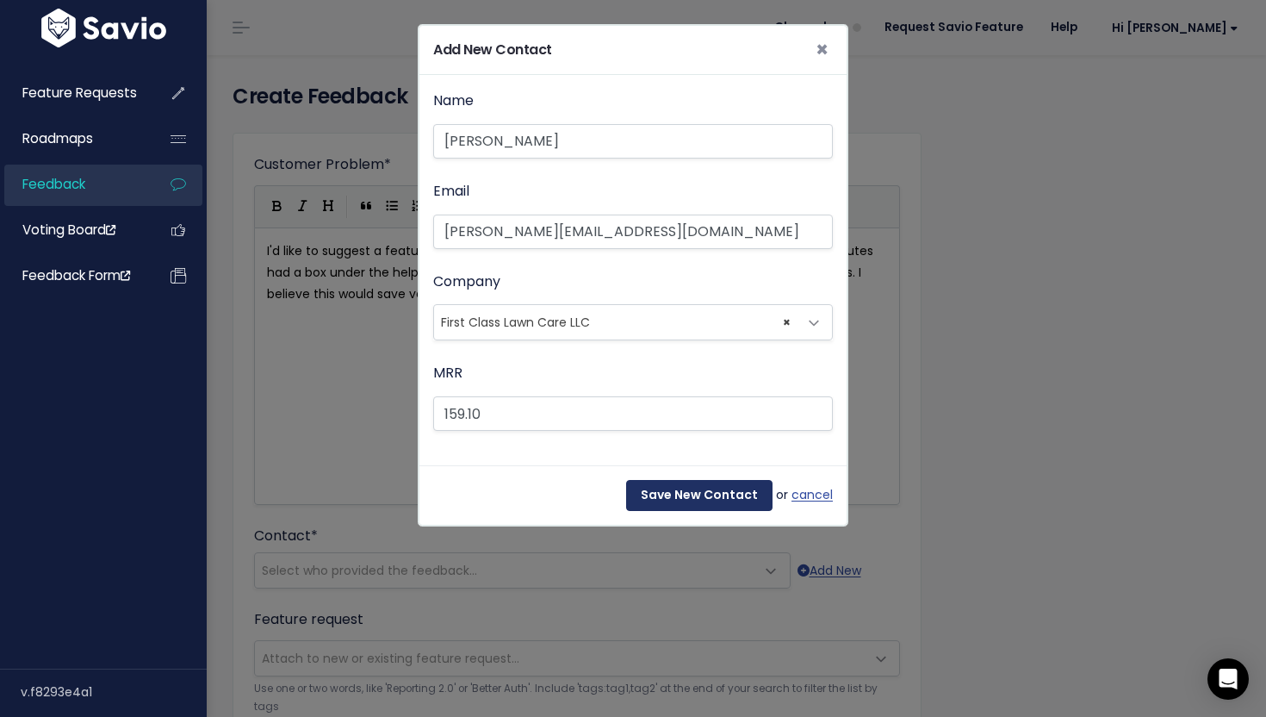
click at [700, 500] on input "Save New Contact" at bounding box center [699, 495] width 146 height 31
type input "159"
click at [696, 488] on input "Save New Contact" at bounding box center [699, 495] width 146 height 31
select select "92606329"
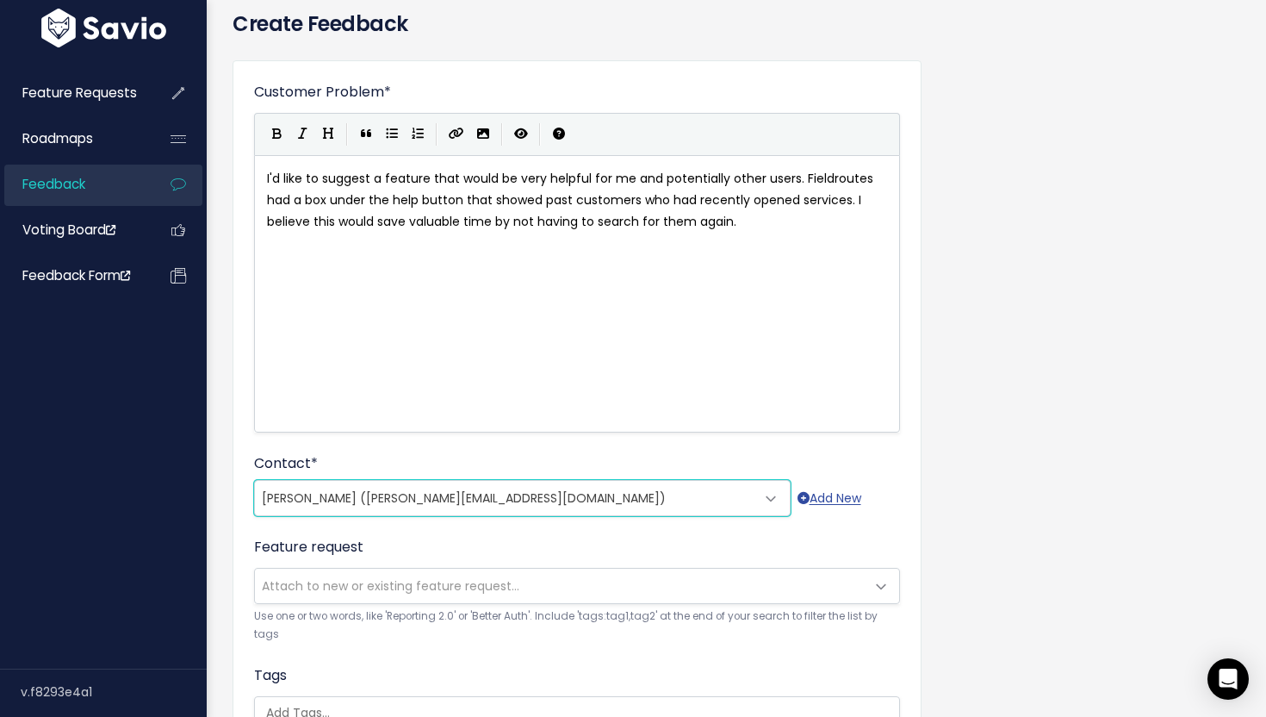
scroll to position [84, 0]
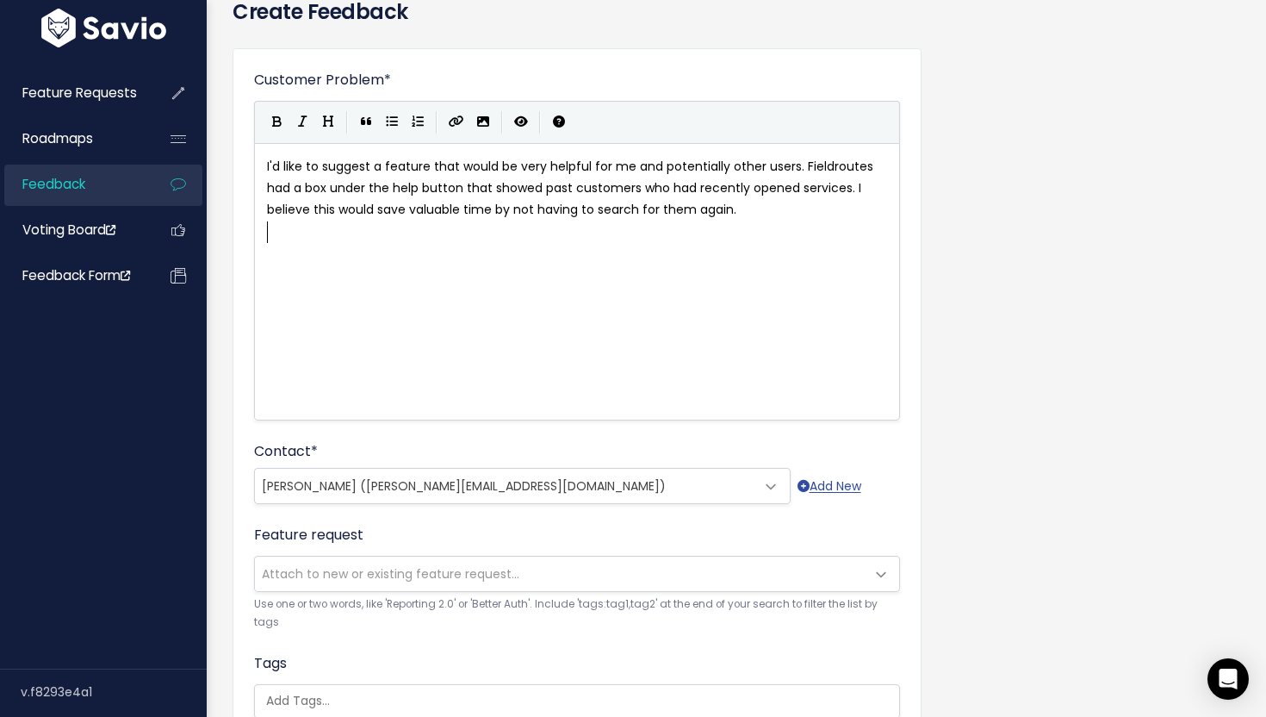
click at [639, 253] on div "xxxxxxxxxx I'd like to suggest a feature that would be very helpful for me and …" at bounding box center [599, 302] width 670 height 301
click at [488, 125] on icon "Import an image" at bounding box center [483, 121] width 12 height 12
click at [648, 252] on div "xxxxxxxxxx I'd like to suggest a feature that would be very helpful for me and …" at bounding box center [599, 302] width 670 height 301
click at [477, 125] on icon "Import an image" at bounding box center [483, 121] width 12 height 12
click at [528, 117] on button "Toggle Preview" at bounding box center [521, 122] width 26 height 26
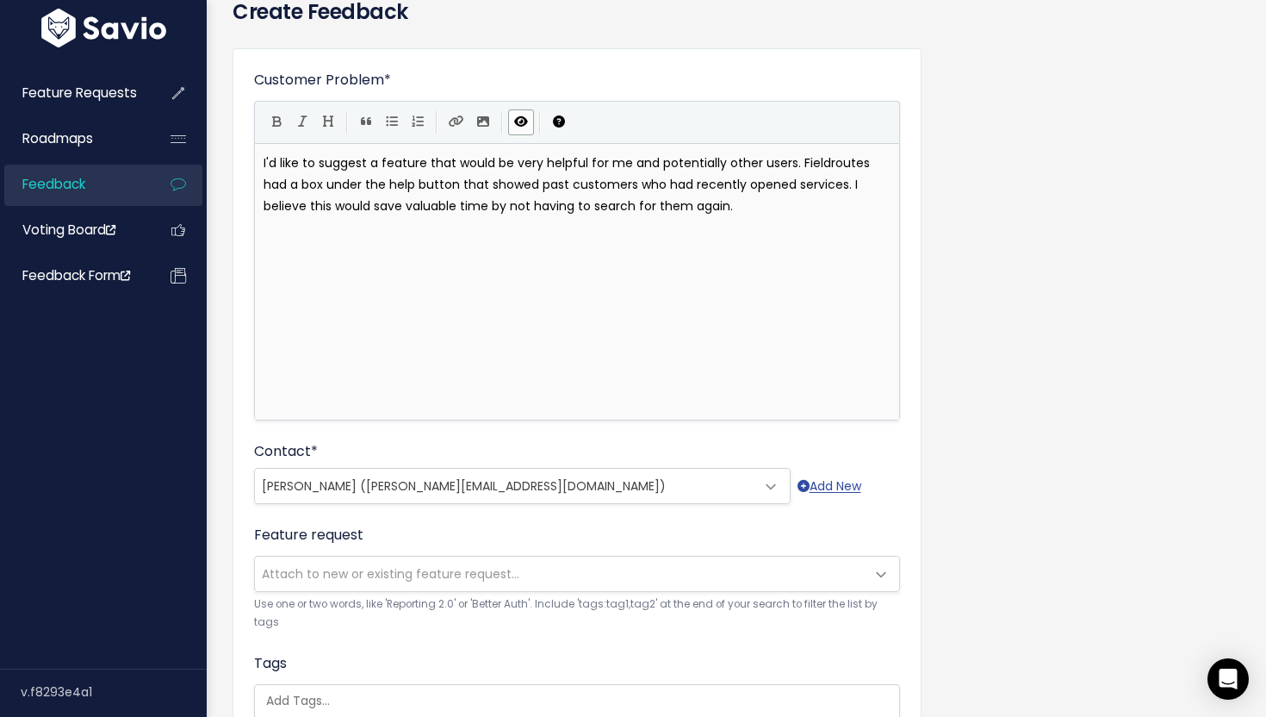
click at [567, 239] on p "I'd like to suggest a feature that would be very helpful for me and potentially…" at bounding box center [577, 195] width 627 height 87
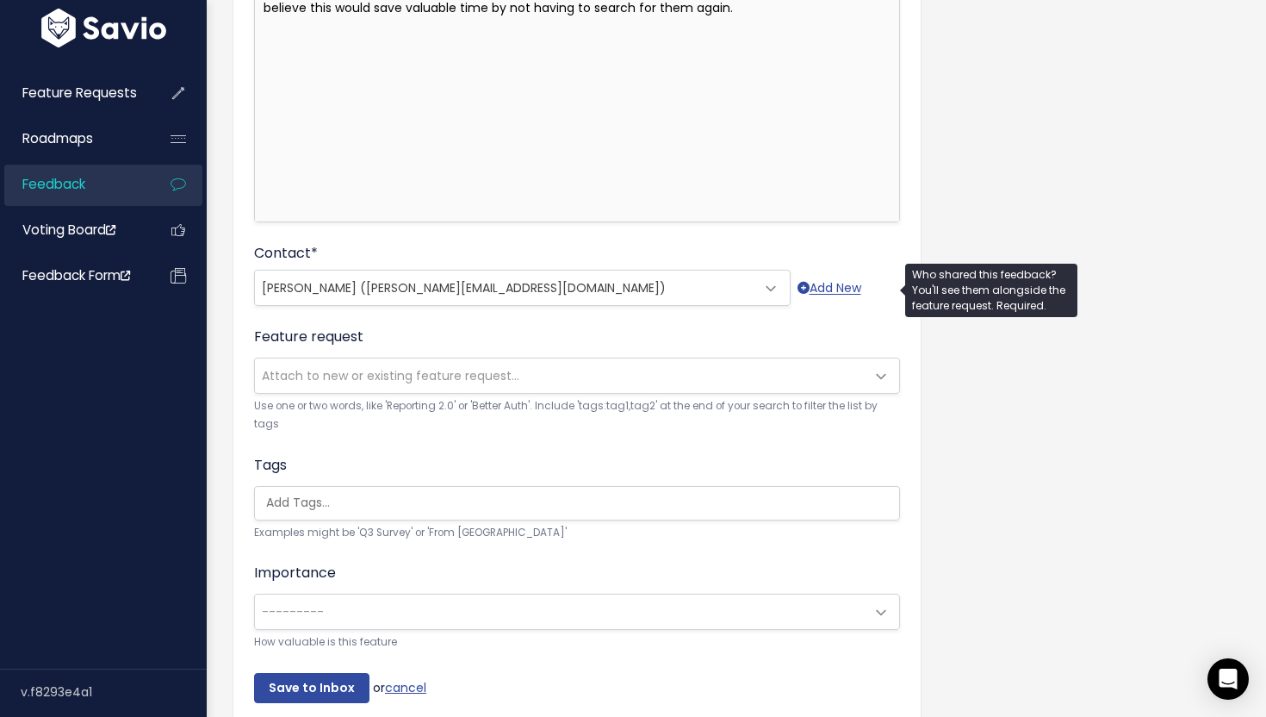
scroll to position [284, 0]
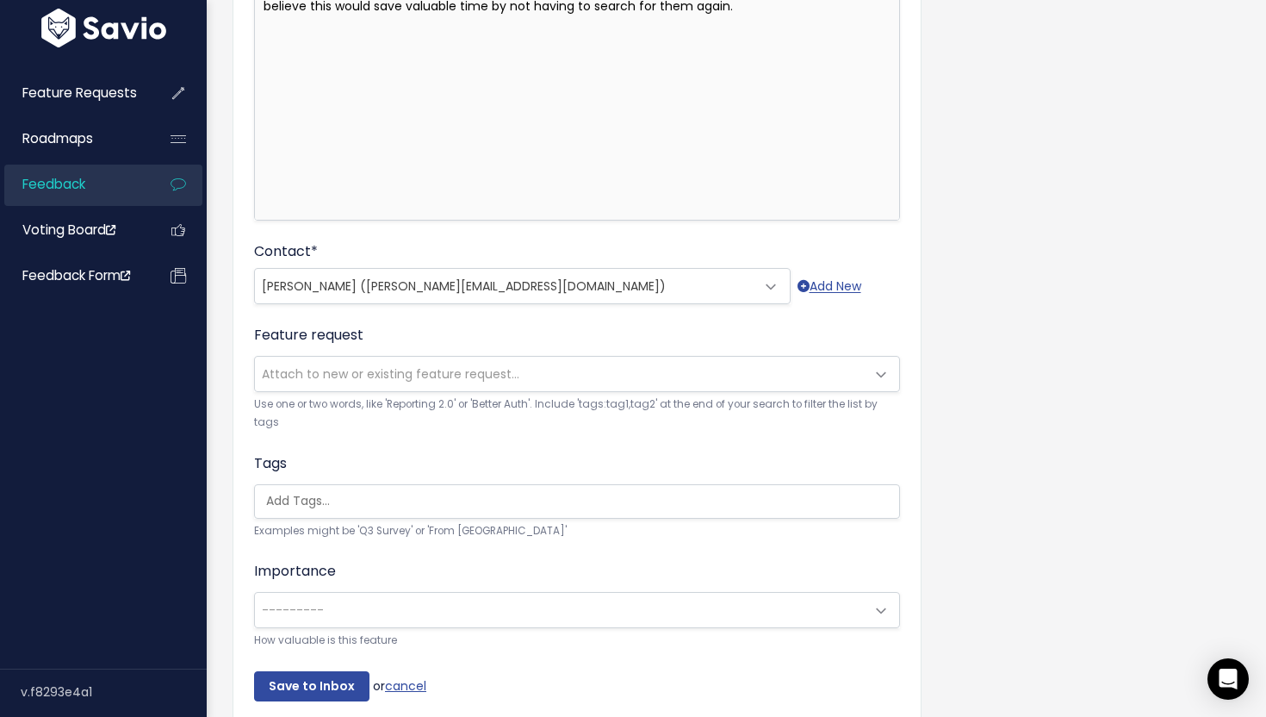
click at [563, 357] on span "Attach to new or existing feature request..." at bounding box center [560, 374] width 610 height 34
click at [572, 438] on form "Customer Problem * I'd like to suggest a feature that would be very helpful for…" at bounding box center [577, 285] width 646 height 831
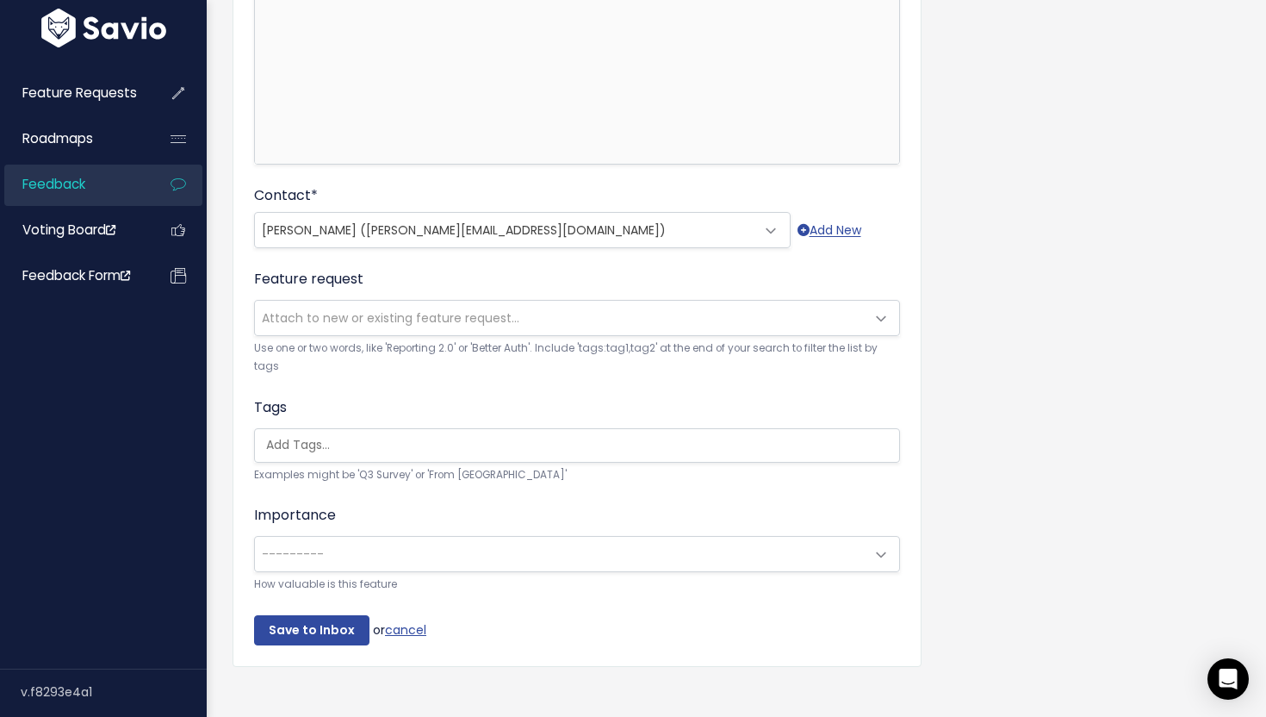
scroll to position [357, 0]
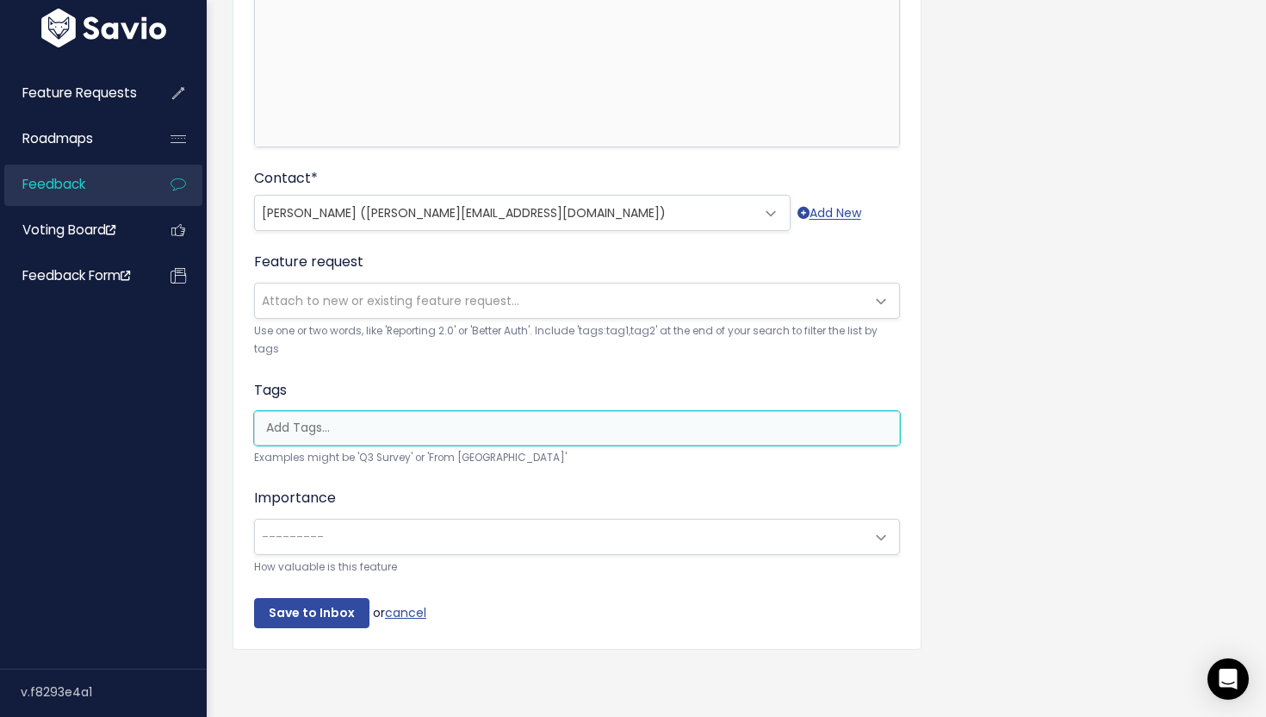
click at [570, 426] on input "search" at bounding box center [581, 428] width 644 height 18
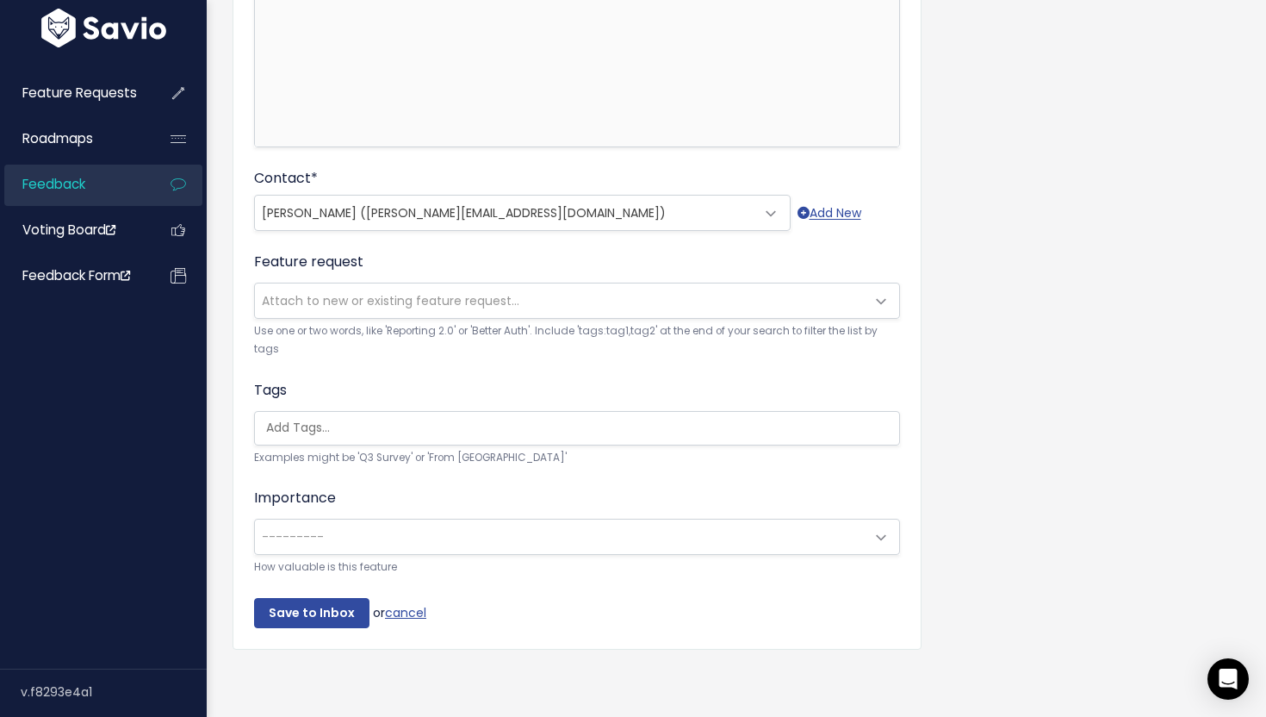
scroll to position [0, 4]
click at [585, 372] on form "Customer Problem * I'd like to suggest a feature that would be very helpful for…" at bounding box center [577, 212] width 646 height 831
click at [599, 530] on span "---------" at bounding box center [560, 536] width 610 height 34
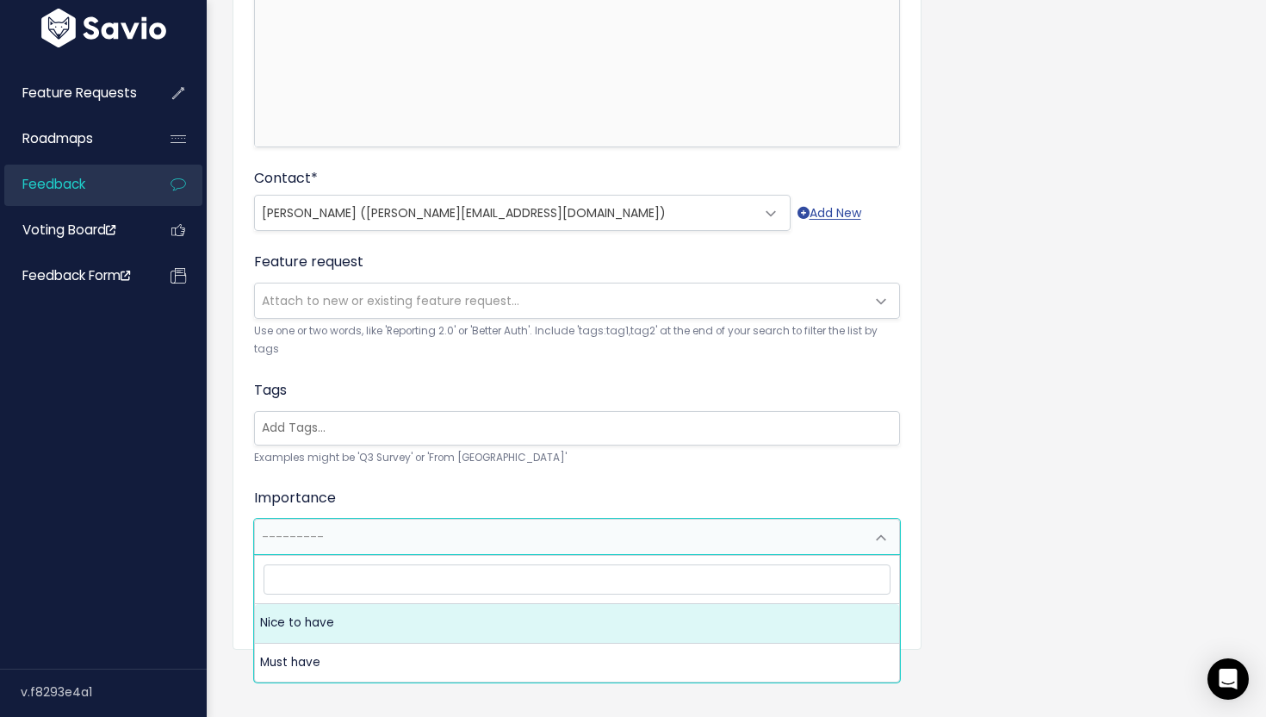
select select "NICE_TO_HAVE"
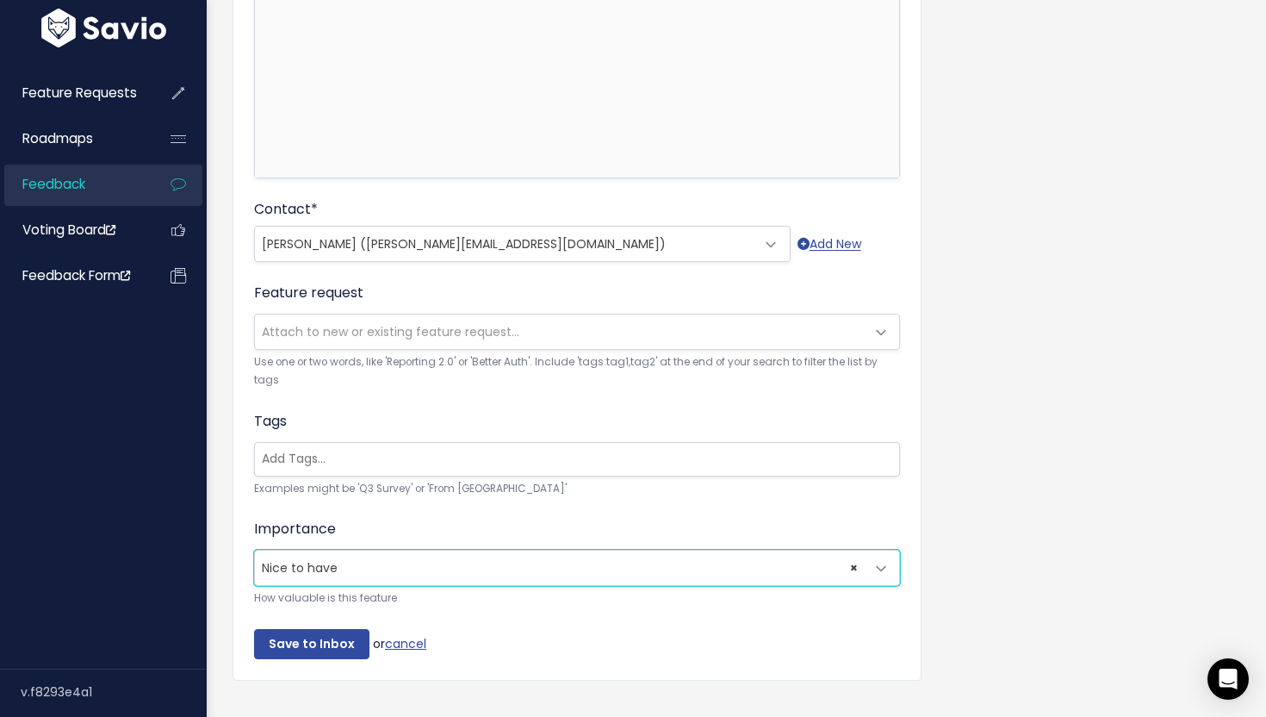
scroll to position [357, 0]
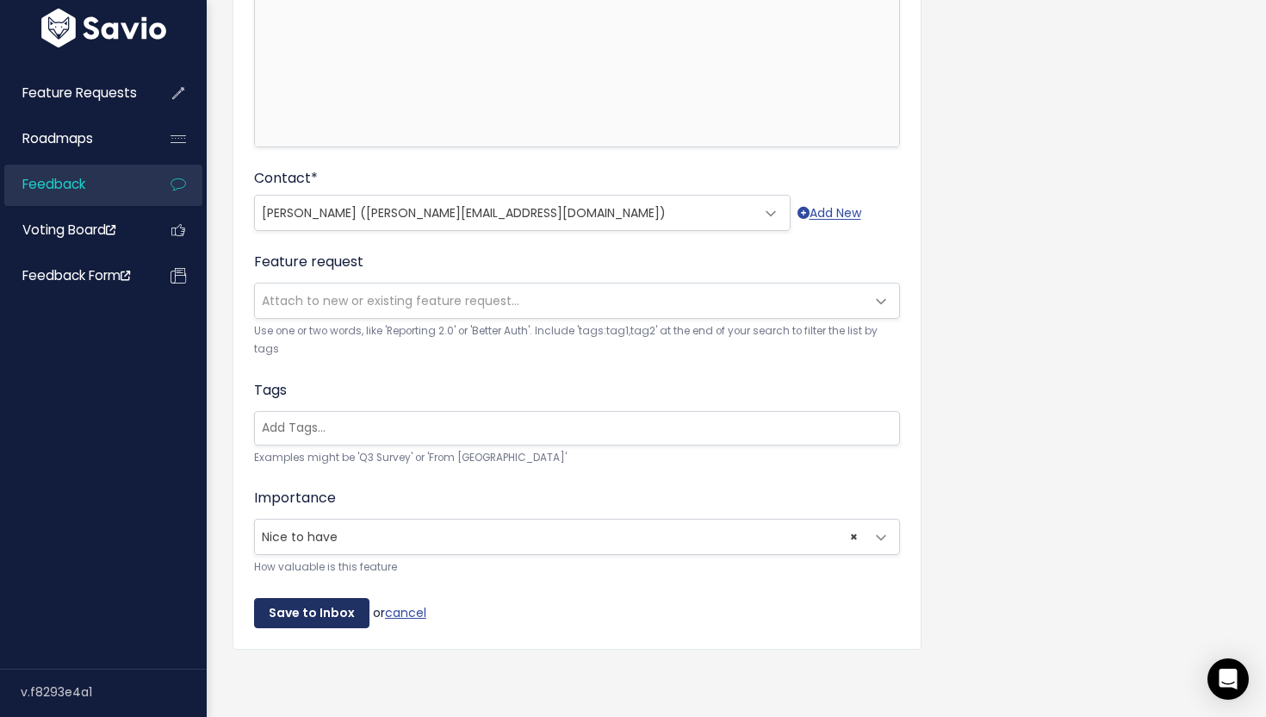
click at [317, 606] on input "Save to Inbox" at bounding box center [311, 613] width 115 height 31
